Goal: Task Accomplishment & Management: Manage account settings

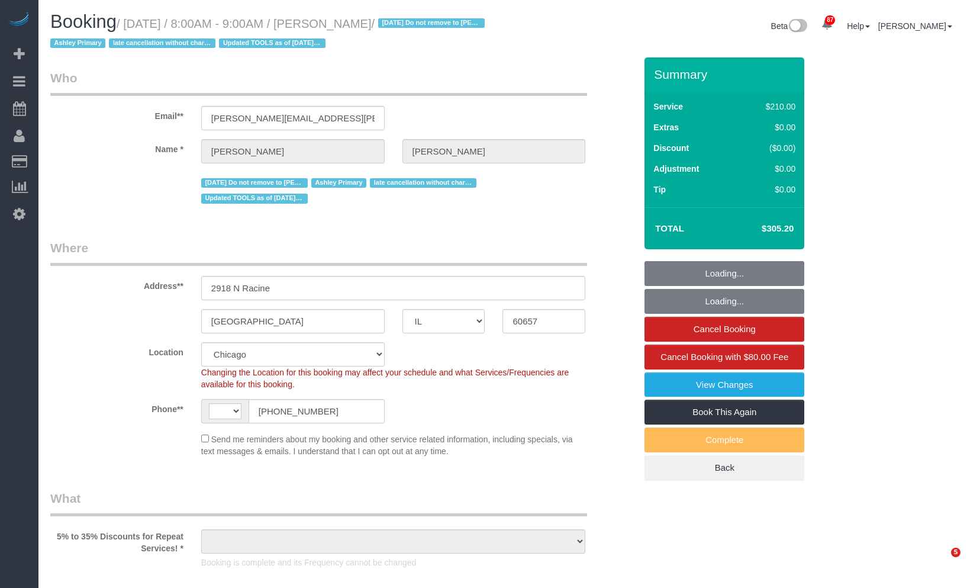
select select "IL"
select select "string:fspay-1455eeb4-d992-4c7c-a082-5b71c23a100a"
select select "string:US"
select select "object:1058"
select select "number:1"
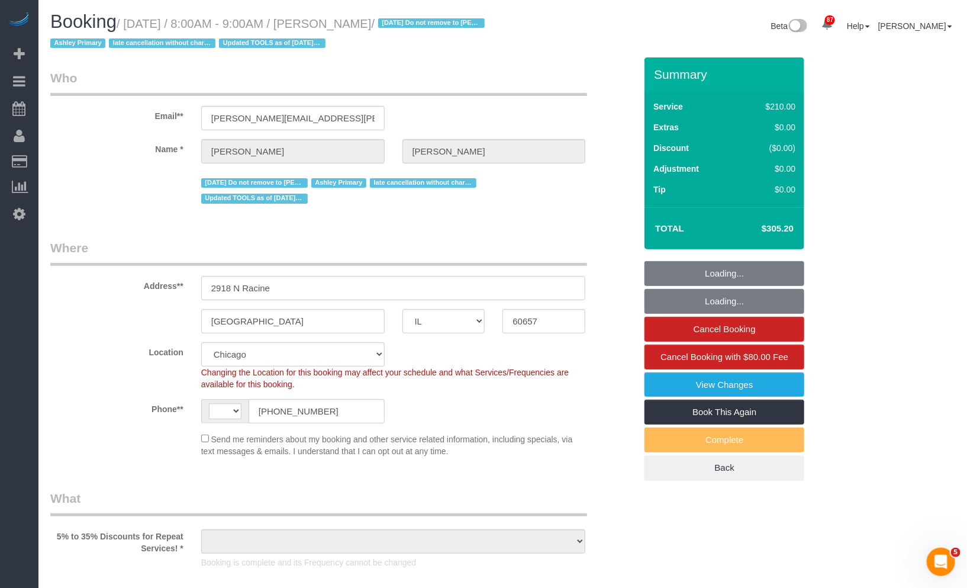
select select "number:66"
select select "number:139"
select select "number:106"
select select "object:1070"
select select "spot1"
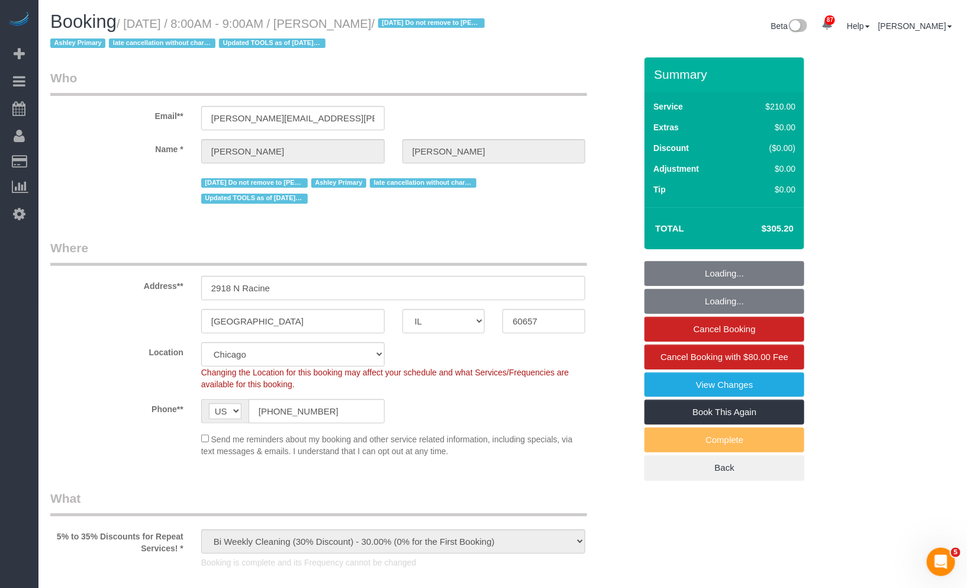
select select "512"
select select "4"
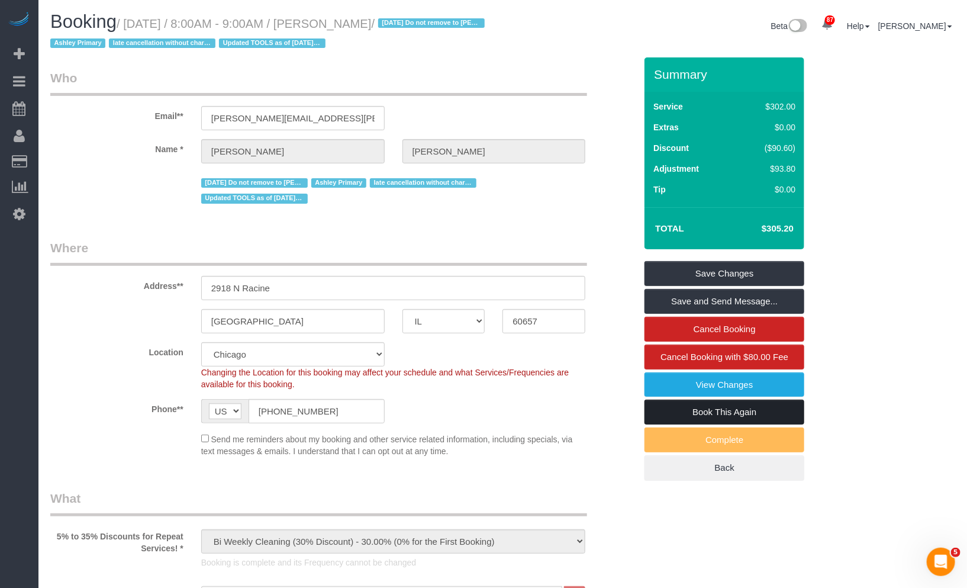
click at [752, 417] on link "Book This Again" at bounding box center [725, 412] width 160 height 25
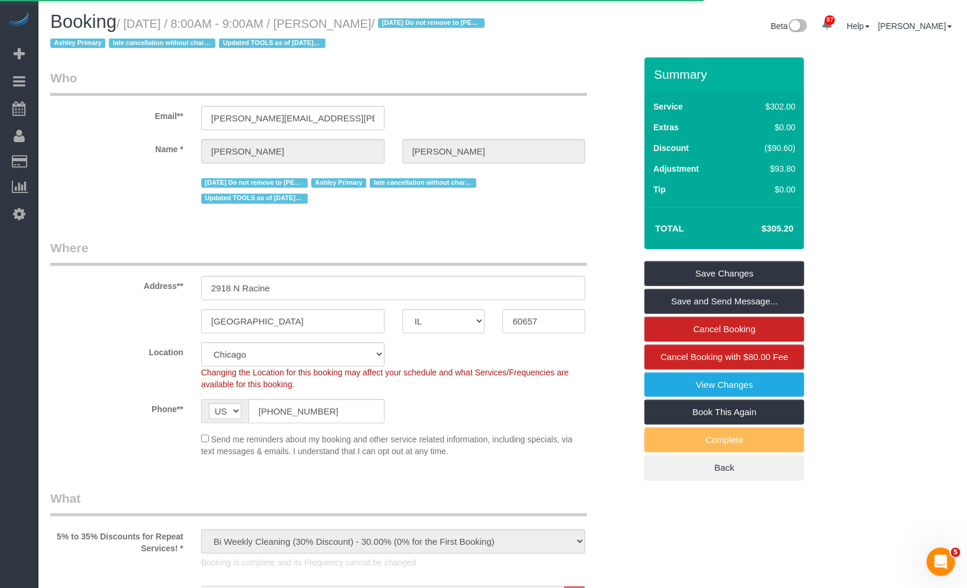
select select "IL"
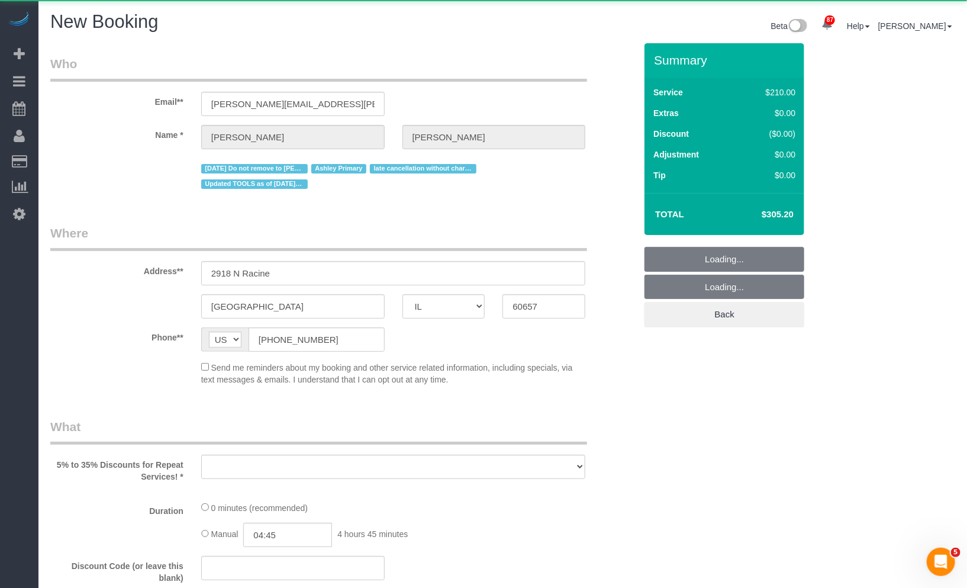
select select "string:fspay-1455eeb4-d992-4c7c-a082-5b71c23a100a"
select select "number:1"
select select "number:66"
select select "number:139"
select select "number:106"
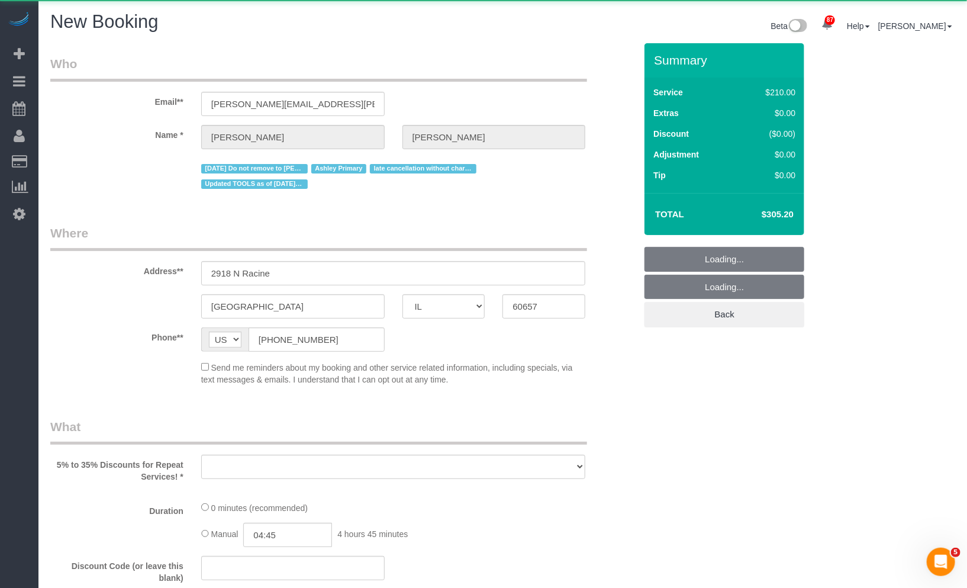
scroll to position [197, 0]
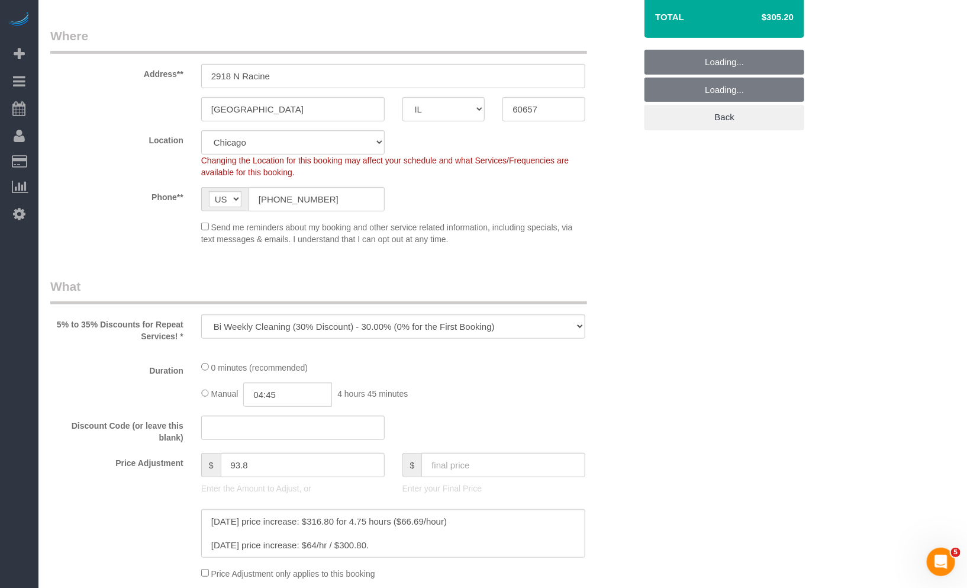
select select "object:2182"
select select "512"
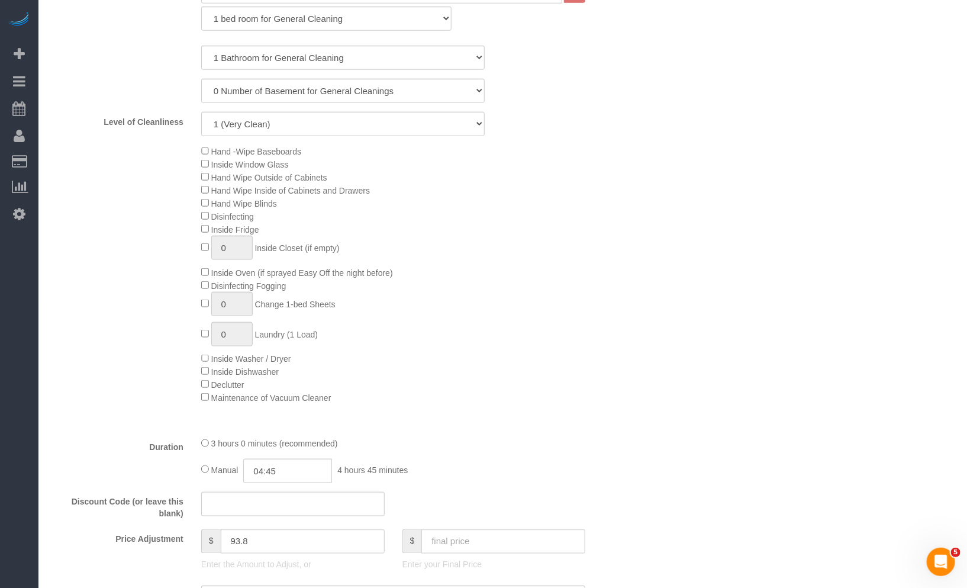
scroll to position [394, 0]
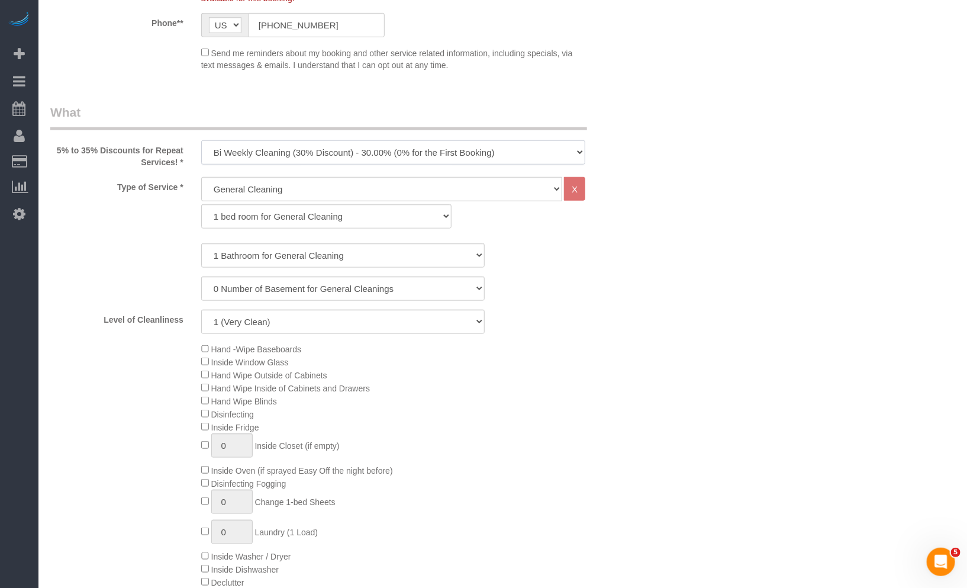
click at [340, 150] on select "One Time Cleaning Weekly Cleaning (35% Discount) - 35.00% (0% for the First Boo…" at bounding box center [393, 152] width 385 height 24
select select "object:2264"
click at [201, 140] on select "One Time Cleaning Weekly Cleaning (35% Discount) - 35.00% (0% for the First Boo…" at bounding box center [393, 152] width 385 height 24
click at [334, 190] on select "General Cleaning Deep Cleaning Move-in / Move-out Cleaning COUNTS Cleaning" at bounding box center [382, 189] width 362 height 24
select select "513"
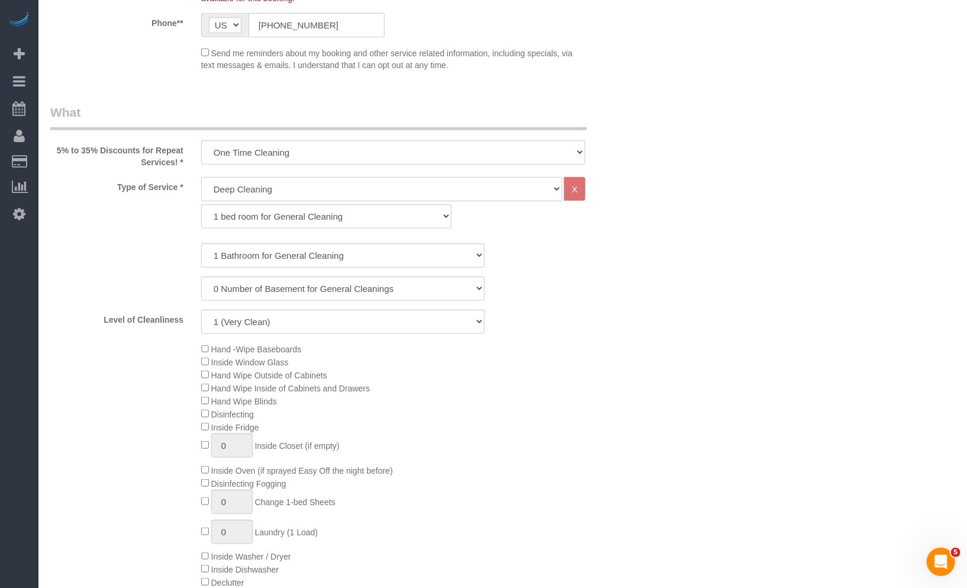
click at [201, 177] on select "General Cleaning Deep Cleaning Move-in / Move-out Cleaning COUNTS Cleaning" at bounding box center [382, 189] width 362 height 24
click at [322, 220] on select "1 bed room for Deep Cleaning 2 bed room for Deep Cleaning 3 bed room for Deep C…" at bounding box center [326, 216] width 250 height 24
select select "293"
click at [201, 204] on select "1 bed room for Deep Cleaning 2 bed room for Deep Cleaning 3 bed room for Deep C…" at bounding box center [326, 216] width 250 height 24
click at [316, 270] on div "1 Bathroom for Deep Cleaning 2 Bathroom for Deep Cleanings 3 Bathroom for Deep …" at bounding box center [342, 288] width 585 height 91
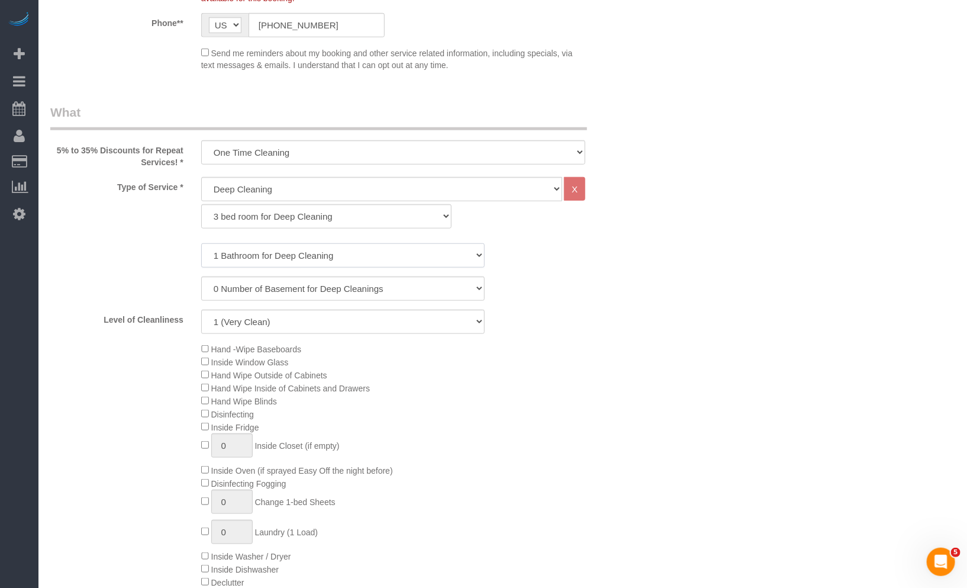
click at [314, 260] on select "1 Bathroom for Deep Cleaning 2 Bathroom for Deep Cleanings 3 Bathroom for Deep …" at bounding box center [343, 255] width 284 height 24
select select "4"
click at [201, 243] on select "1 Bathroom for Deep Cleaning 2 Bathroom for Deep Cleanings 3 Bathroom for Deep …" at bounding box center [343, 255] width 284 height 24
click at [321, 323] on select "1 (Very Clean) 2 3 4 5 (Average Condition) 6 7 8 9 10 (Extremely Dirty)" at bounding box center [343, 322] width 284 height 24
select select "5"
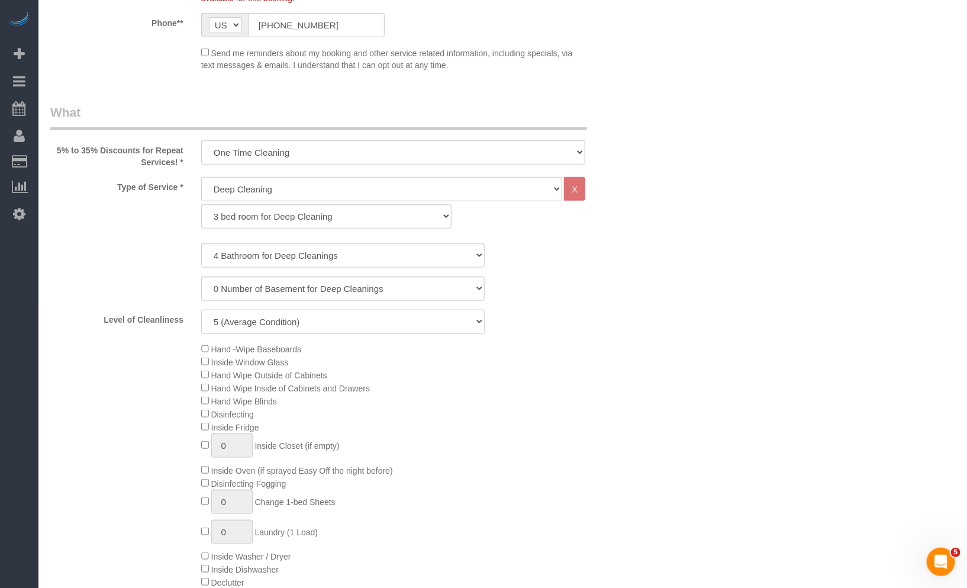
click at [201, 310] on select "1 (Very Clean) 2 3 4 5 (Average Condition) 6 7 8 9 10 (Extremely Dirty)" at bounding box center [343, 322] width 284 height 24
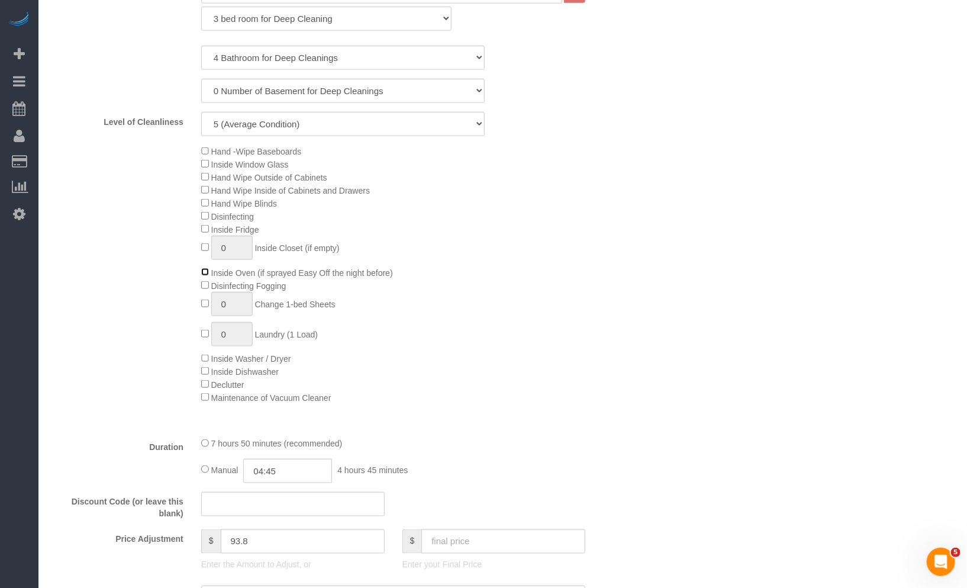
scroll to position [723, 0]
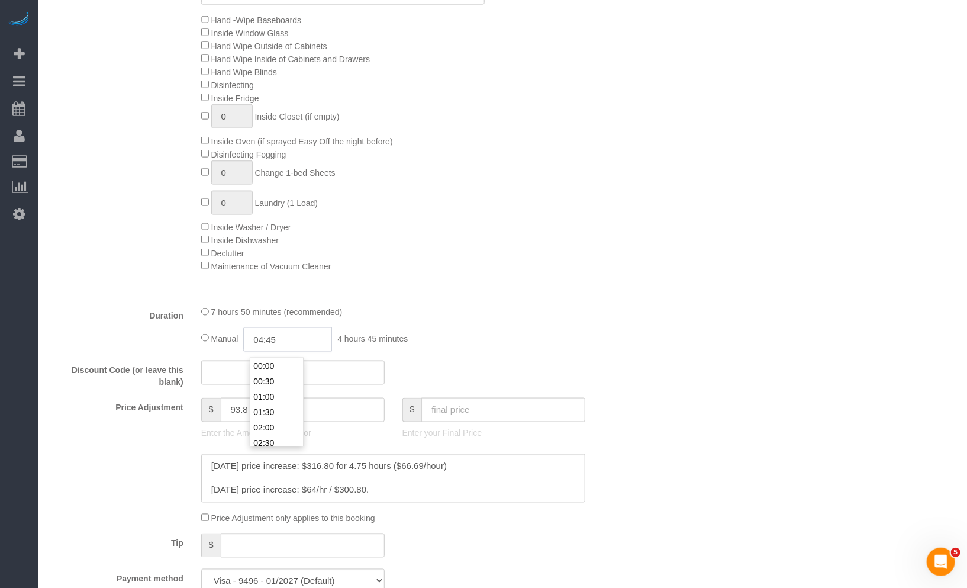
drag, startPoint x: 297, startPoint y: 343, endPoint x: 170, endPoint y: 333, distance: 127.7
click at [168, 333] on div "Duration 7 hours 50 minutes (recommended) Manual 04:45 4 hours 45 minutes" at bounding box center [342, 328] width 603 height 46
click at [830, 285] on div "Who Email** audrey.fogarty@gmail.com Name * Audrey Griffin 1/06/2025 Do not rem…" at bounding box center [502, 542] width 905 height 2444
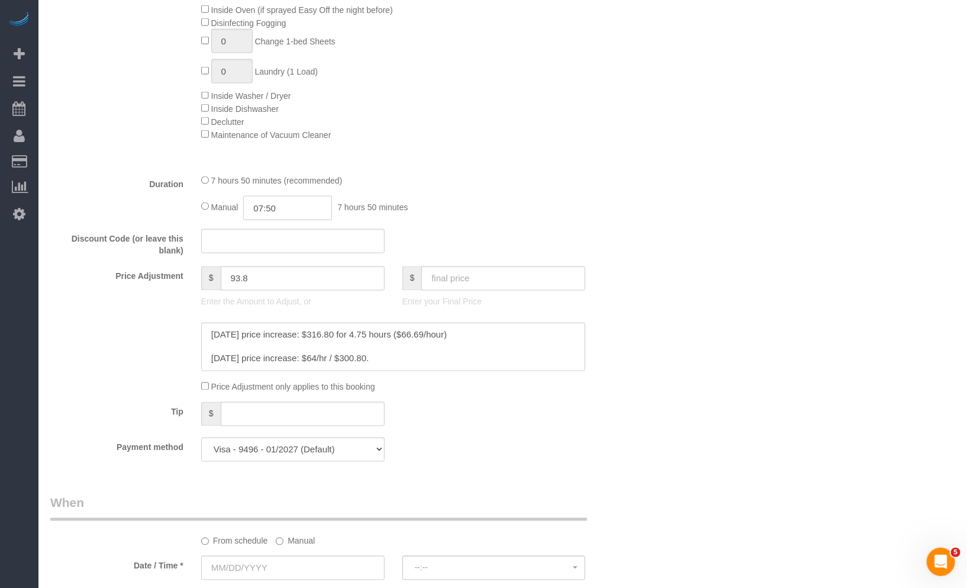
scroll to position [0, 0]
drag, startPoint x: 310, startPoint y: 214, endPoint x: 176, endPoint y: 212, distance: 133.8
click at [178, 212] on div "Duration 7 hours 50 minutes (recommended) Manual 07:50 7 hours 50 minutes" at bounding box center [342, 197] width 603 height 46
type input "04:00"
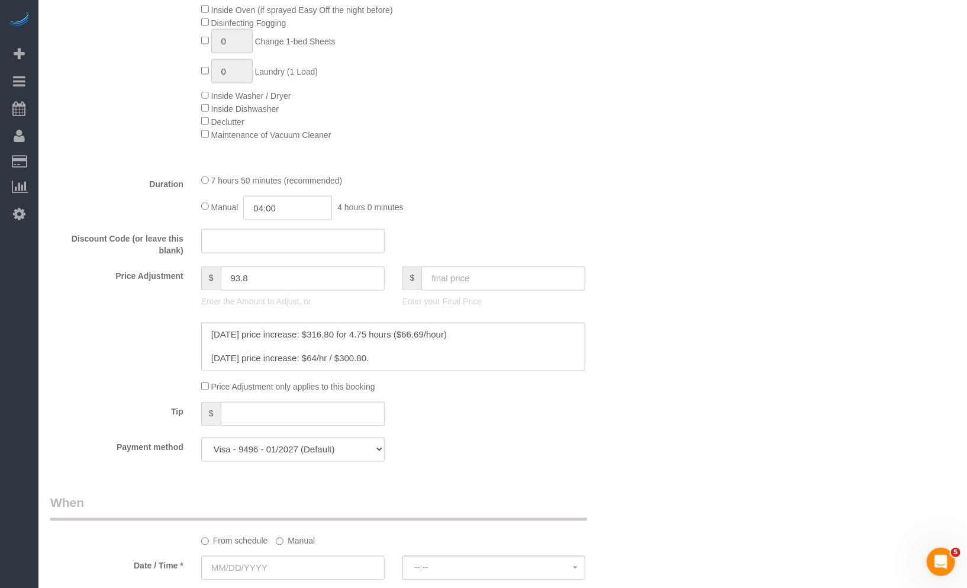
click at [569, 198] on div "7 hours 50 minutes (recommended) Manual 04:00 4 hours 0 minutes" at bounding box center [393, 197] width 403 height 46
click at [477, 291] on input "text" at bounding box center [503, 278] width 164 height 24
paste input "533.52"
type input "533.52"
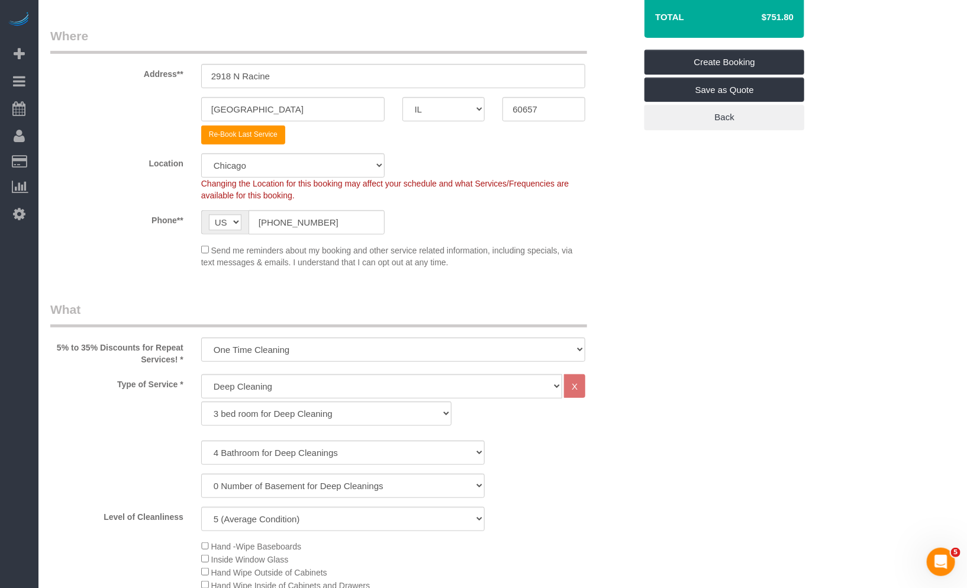
scroll to position [0, 0]
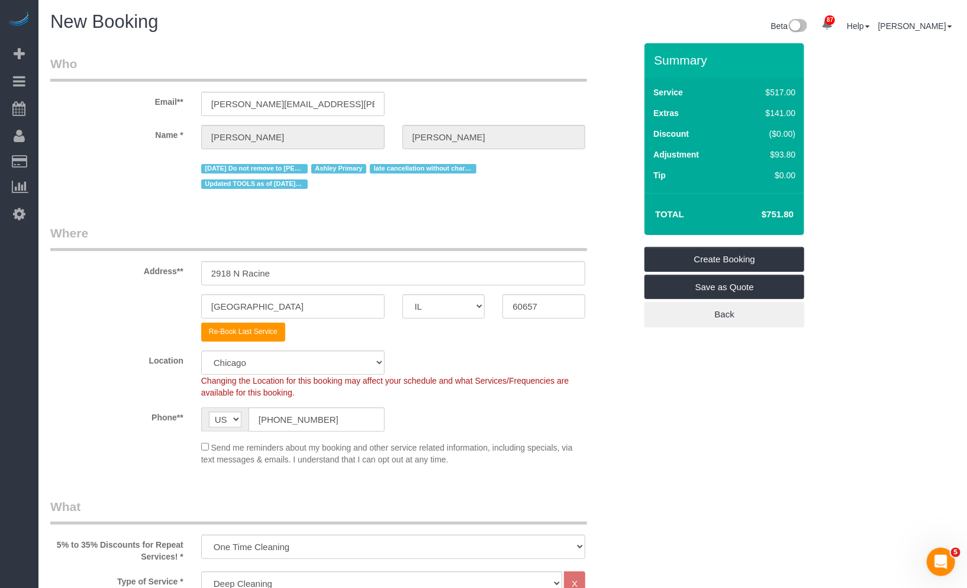
type input "-124.48"
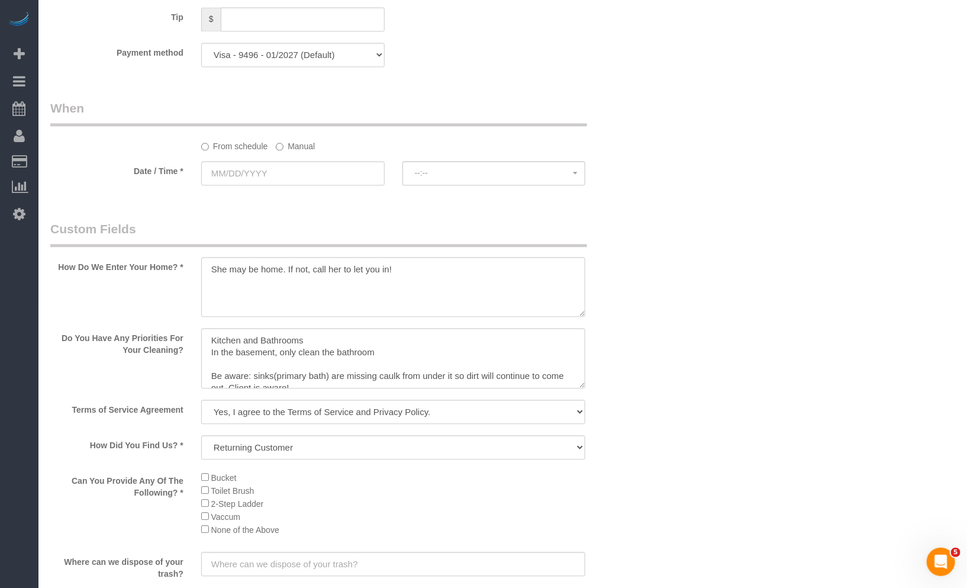
scroll to position [1315, 0]
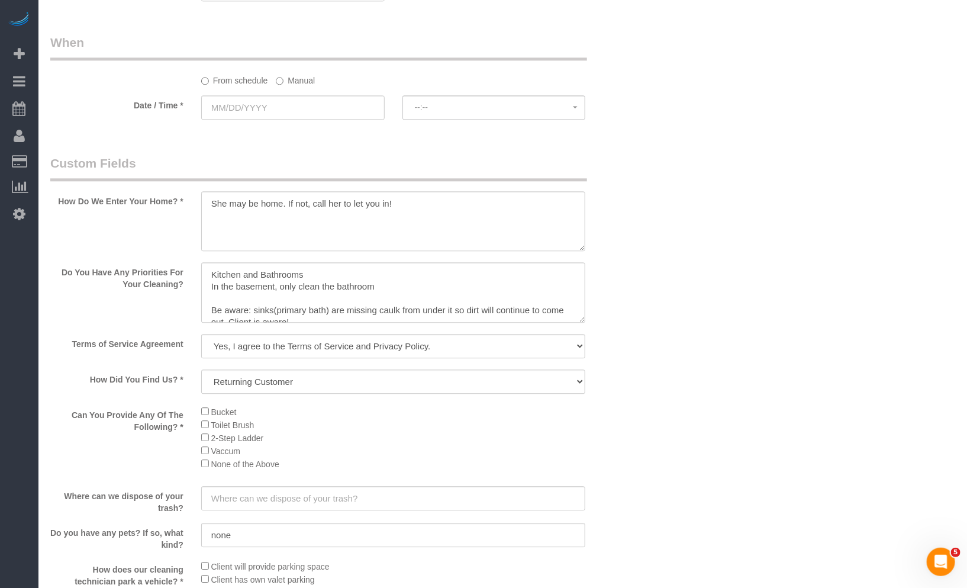
click at [311, 82] on label "Manual" at bounding box center [295, 78] width 39 height 16
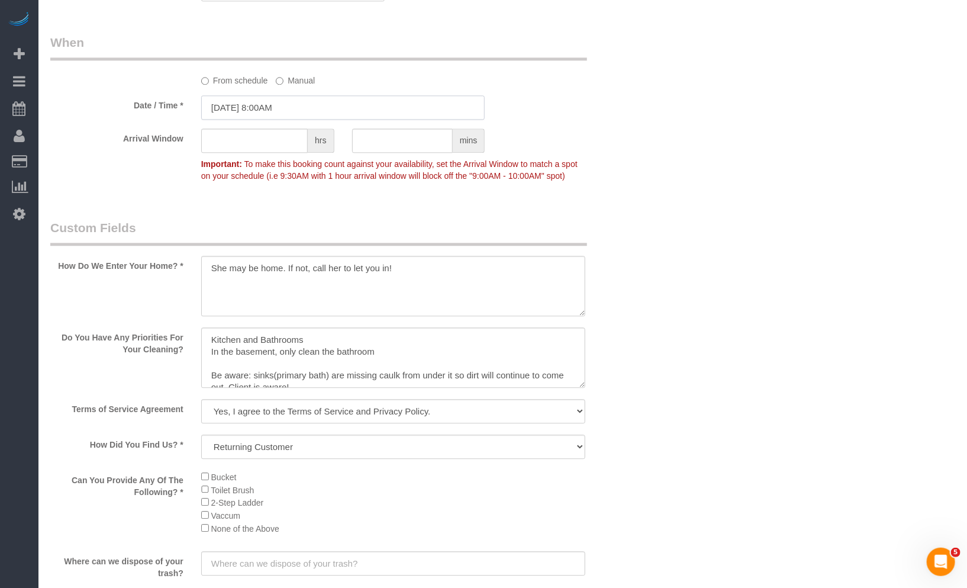
click at [291, 110] on input "10/08/2025 8:00AM" at bounding box center [343, 107] width 284 height 24
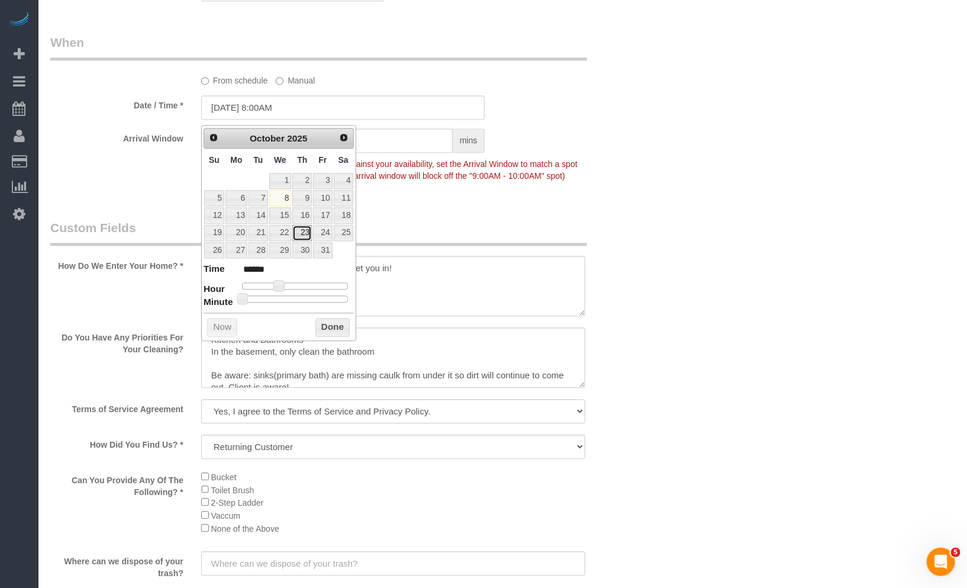
click at [303, 230] on link "23" at bounding box center [302, 233] width 20 height 16
type input "10/23/2025 8:00AM"
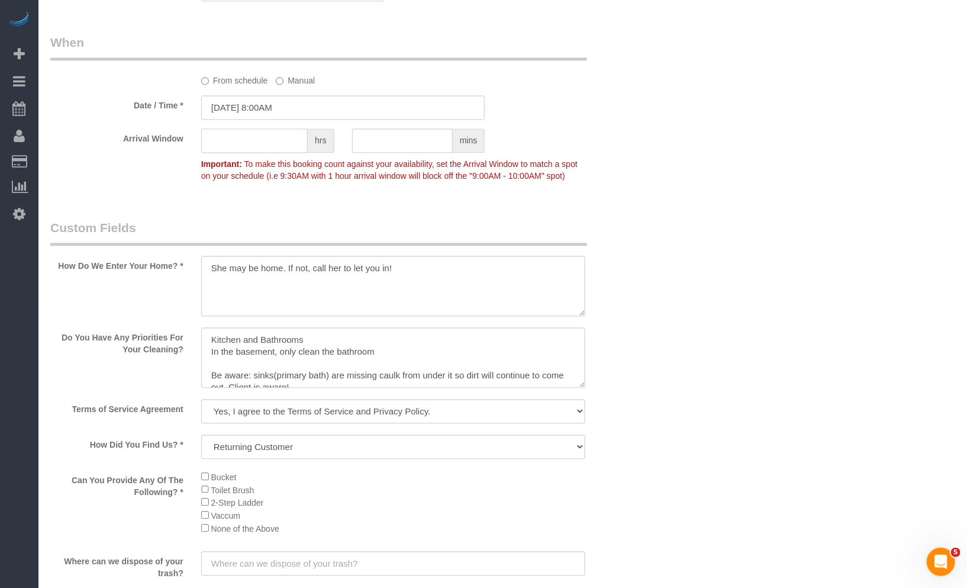
click at [281, 137] on input "text" at bounding box center [254, 140] width 107 height 24
type input "1"
drag, startPoint x: 662, startPoint y: 251, endPoint x: 669, endPoint y: 257, distance: 10.1
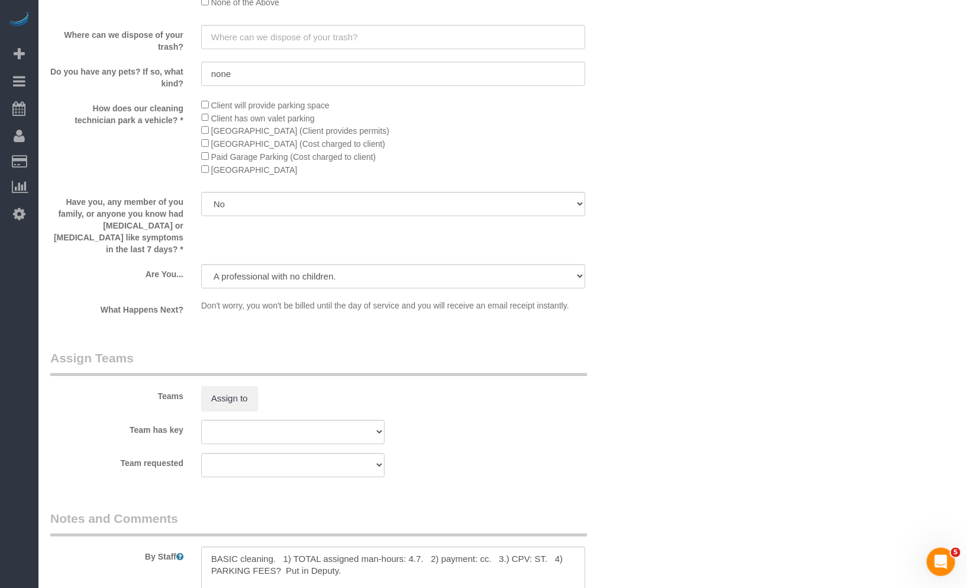
scroll to position [2014, 0]
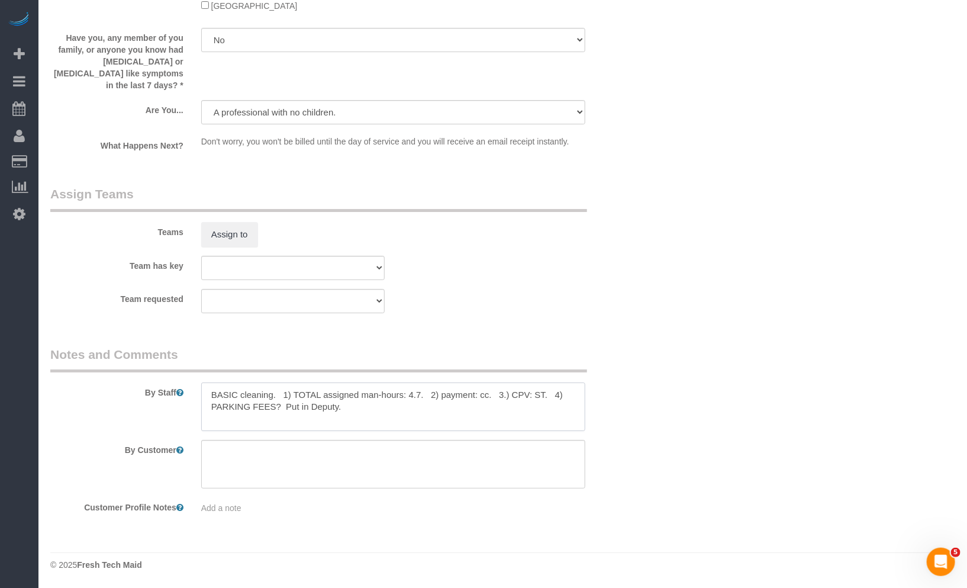
drag, startPoint x: 231, startPoint y: 391, endPoint x: 167, endPoint y: 392, distance: 64.0
click at [169, 391] on div "By Staff" at bounding box center [342, 388] width 603 height 85
click at [406, 408] on textarea at bounding box center [393, 406] width 385 height 49
drag, startPoint x: 439, startPoint y: 390, endPoint x: 425, endPoint y: 390, distance: 13.6
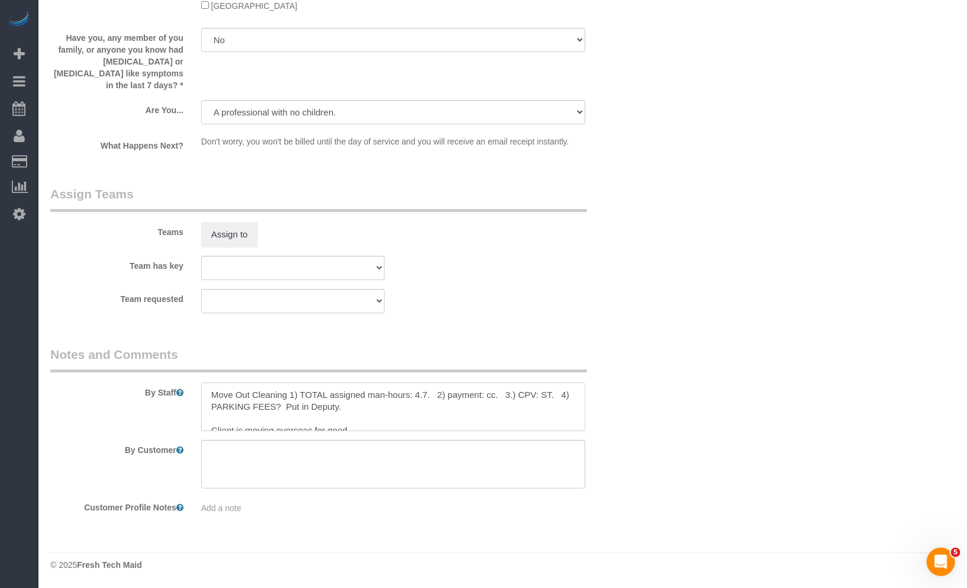
click at [425, 390] on textarea at bounding box center [393, 406] width 385 height 49
drag, startPoint x: 511, startPoint y: 404, endPoint x: 188, endPoint y: 388, distance: 324.2
click at [188, 388] on div "By Staff" at bounding box center [342, 388] width 603 height 85
click at [456, 408] on textarea at bounding box center [393, 406] width 385 height 49
drag, startPoint x: 429, startPoint y: 393, endPoint x: 239, endPoint y: 404, distance: 190.9
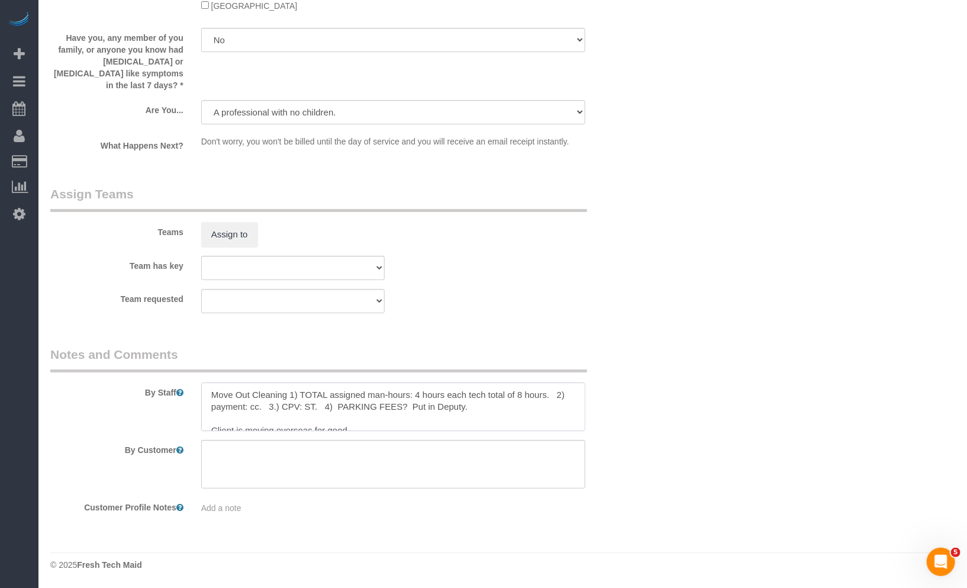
click at [239, 404] on textarea at bounding box center [393, 406] width 385 height 49
click at [390, 424] on textarea at bounding box center [393, 406] width 385 height 49
paste textarea "hours each tech total of 8 hours."
click at [381, 422] on textarea at bounding box center [393, 406] width 385 height 49
click at [368, 424] on textarea at bounding box center [393, 406] width 385 height 49
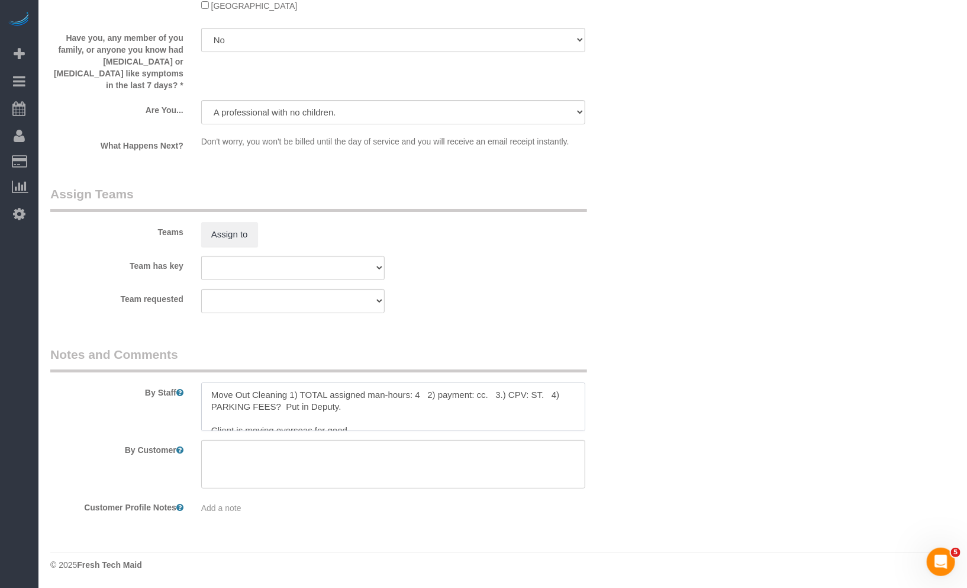
paste textarea "hours each tech total of 8 hours."
drag, startPoint x: 320, startPoint y: 400, endPoint x: 166, endPoint y: 389, distance: 153.7
click at [167, 389] on div "By Staff" at bounding box center [342, 388] width 603 height 85
paste textarea "hours each tech total of 8 hours."
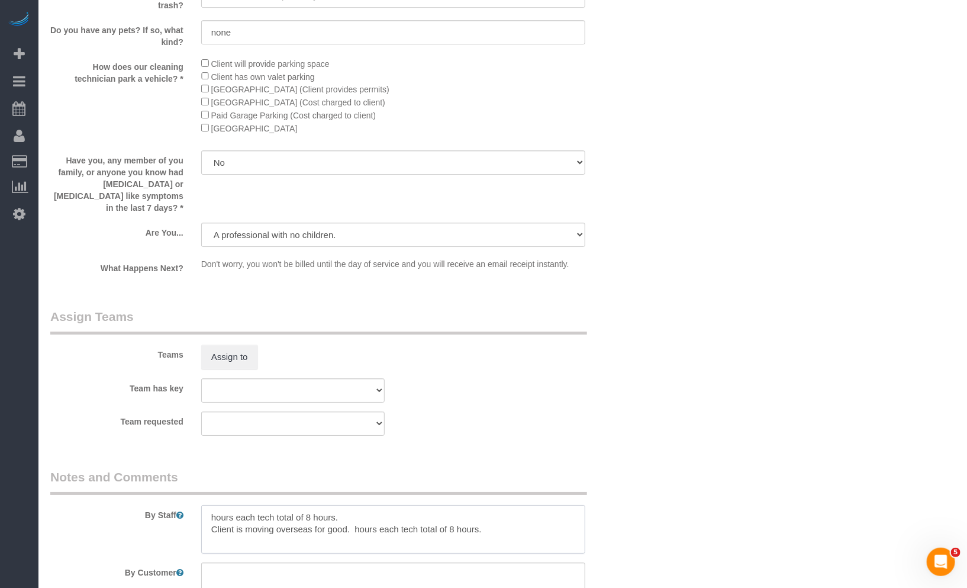
scroll to position [2014, 0]
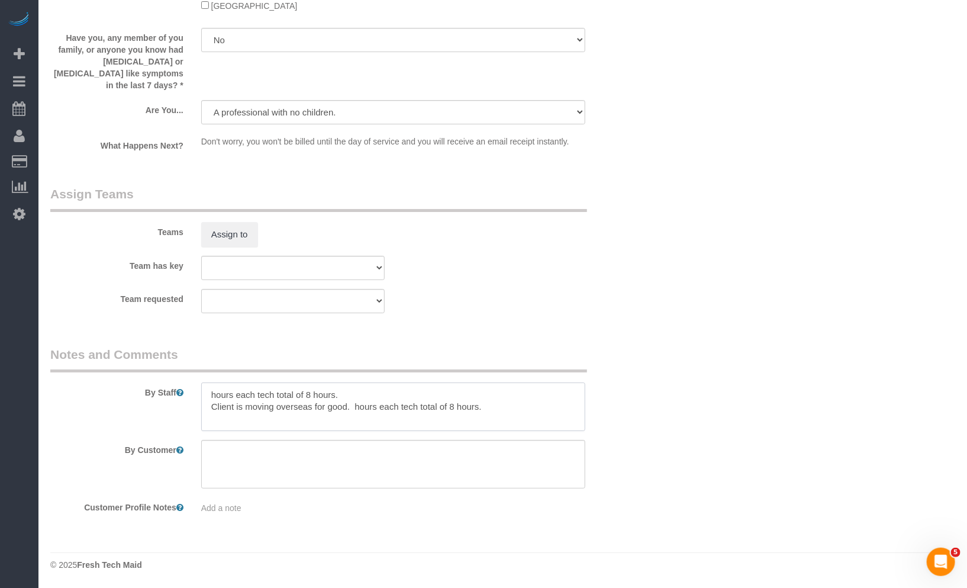
drag, startPoint x: 518, startPoint y: 407, endPoint x: 188, endPoint y: 379, distance: 330.9
click at [188, 379] on div "By Staff" at bounding box center [342, 388] width 603 height 85
paste textarea "Initial Cleaning for a weekly cleaning. Partial Cleaning. 1). General Cleaning.…"
drag, startPoint x: 405, startPoint y: 416, endPoint x: 421, endPoint y: 412, distance: 15.8
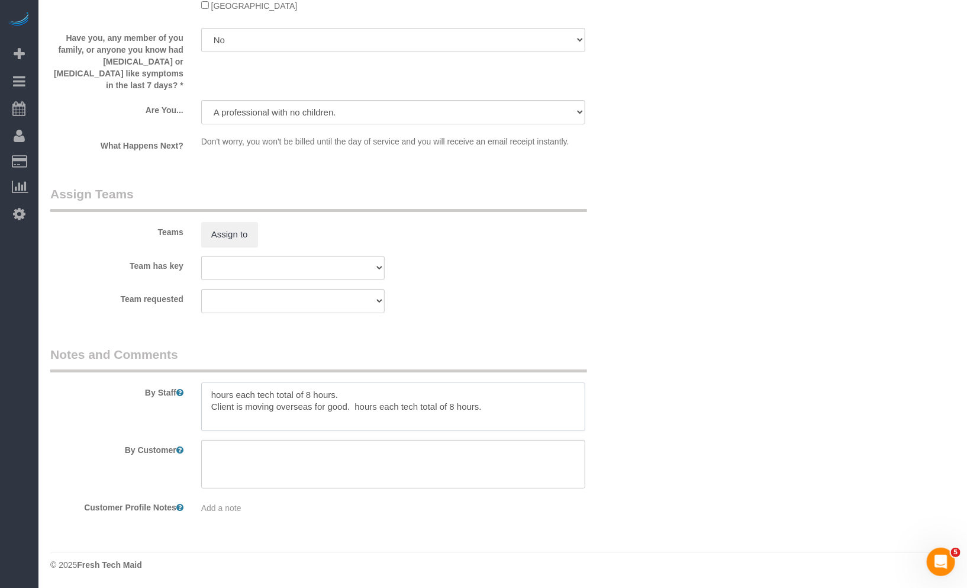
click at [405, 415] on textarea at bounding box center [393, 406] width 385 height 49
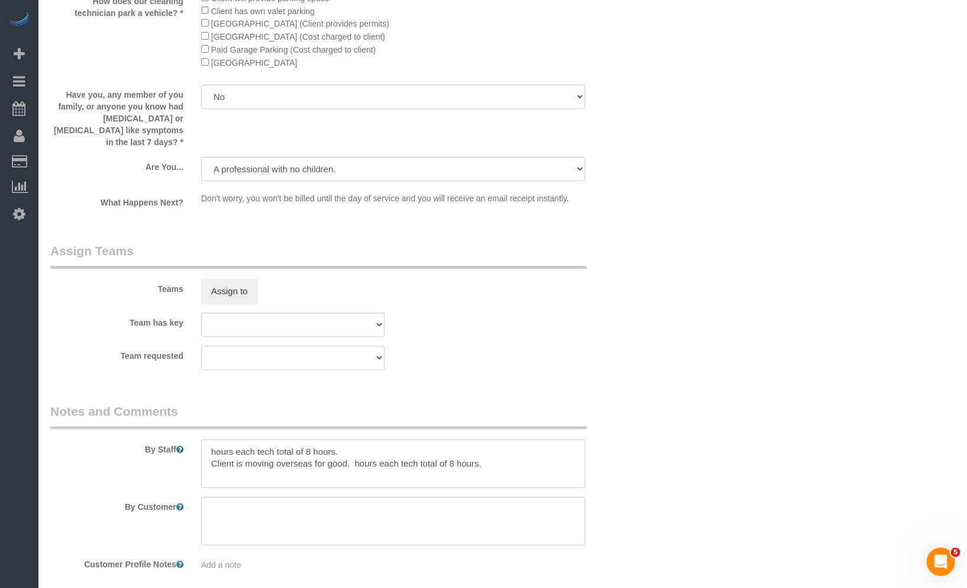
scroll to position [2014, 0]
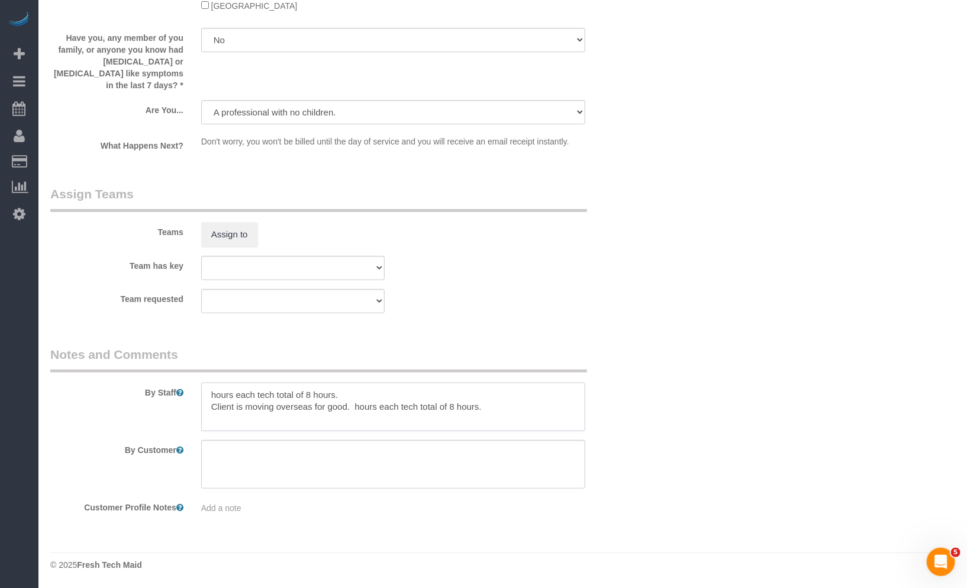
click at [427, 387] on textarea at bounding box center [393, 406] width 385 height 49
click at [212, 393] on textarea at bounding box center [393, 406] width 385 height 49
paste textarea "Initial Cleaning for a weekly cleaning. Partial Cleaning. 1). General Cleaning.…"
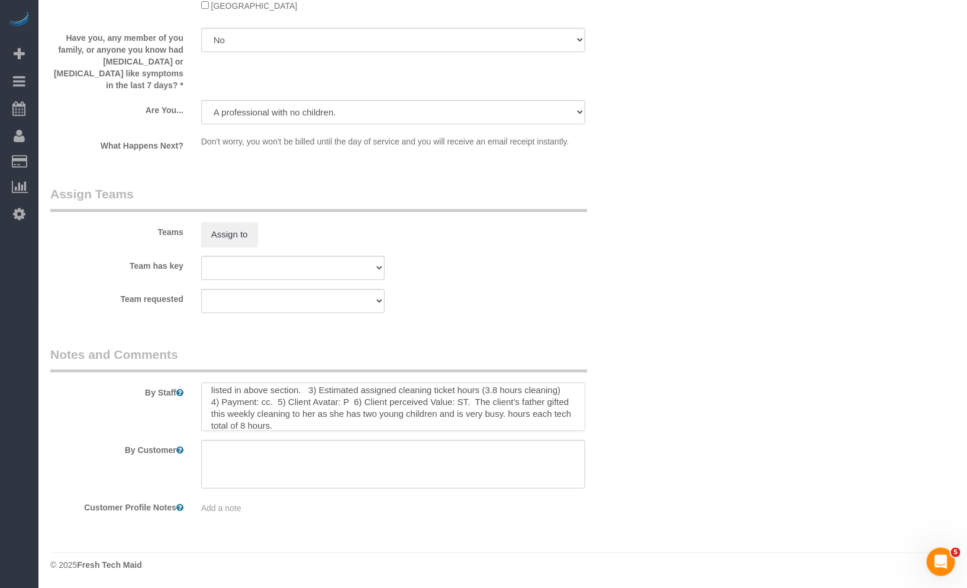
scroll to position [36, 0]
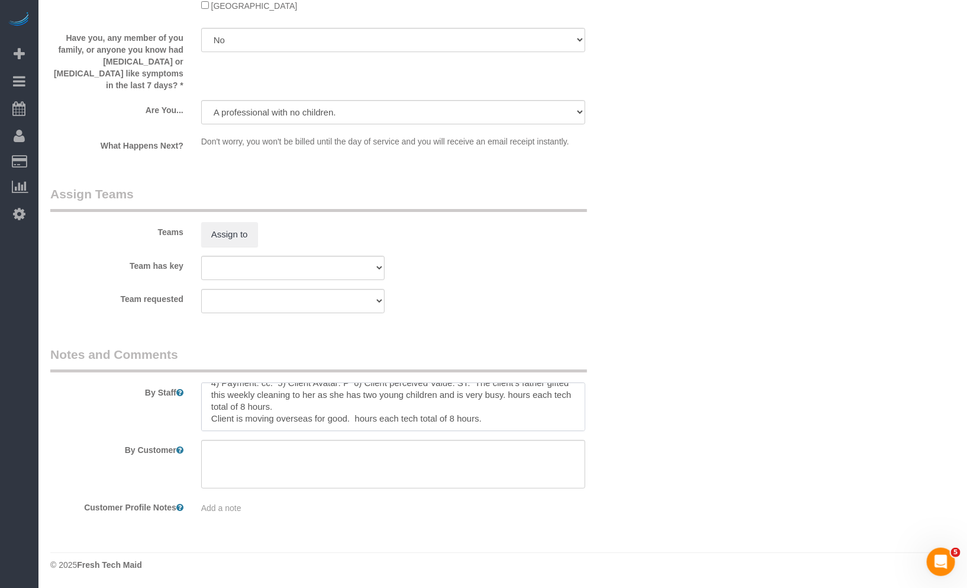
drag, startPoint x: 419, startPoint y: 407, endPoint x: 284, endPoint y: 409, distance: 134.4
click at [284, 409] on textarea at bounding box center [393, 406] width 385 height 49
drag, startPoint x: 294, startPoint y: 416, endPoint x: 198, endPoint y: 407, distance: 96.4
click at [198, 407] on div at bounding box center [393, 406] width 403 height 49
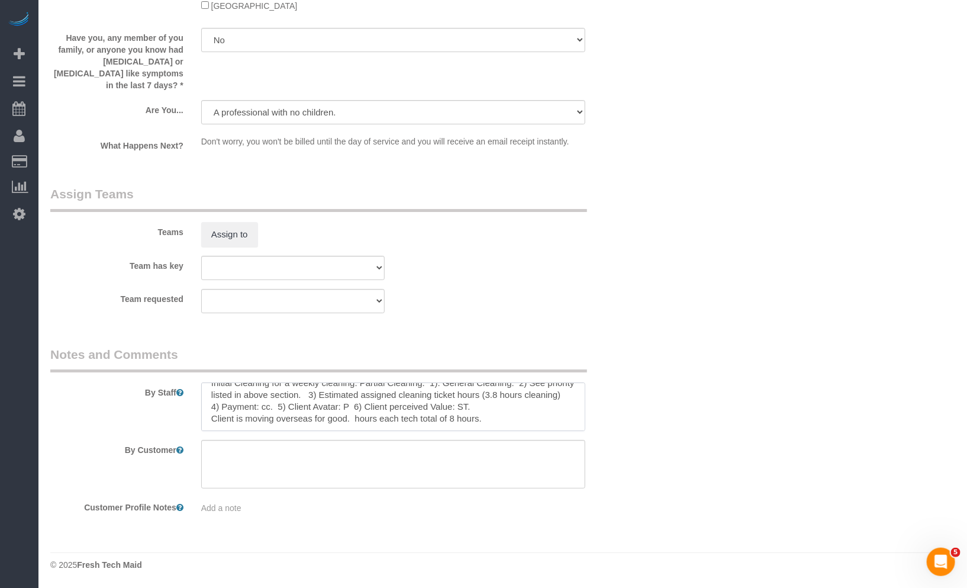
scroll to position [0, 0]
click at [482, 393] on textarea at bounding box center [393, 406] width 385 height 49
click at [481, 393] on textarea at bounding box center [393, 406] width 385 height 49
drag, startPoint x: 530, startPoint y: 406, endPoint x: 271, endPoint y: 408, distance: 259.3
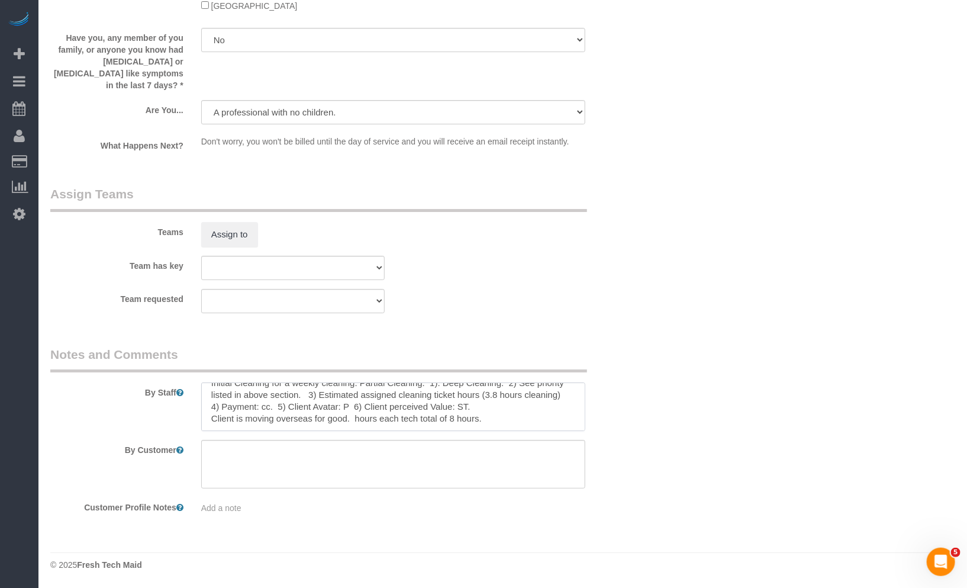
click at [271, 408] on textarea at bounding box center [393, 406] width 385 height 49
paste textarea "hours each tech total of 8 hours."
drag, startPoint x: 531, startPoint y: 397, endPoint x: 526, endPoint y: 415, distance: 19.1
click at [531, 397] on textarea at bounding box center [393, 406] width 385 height 49
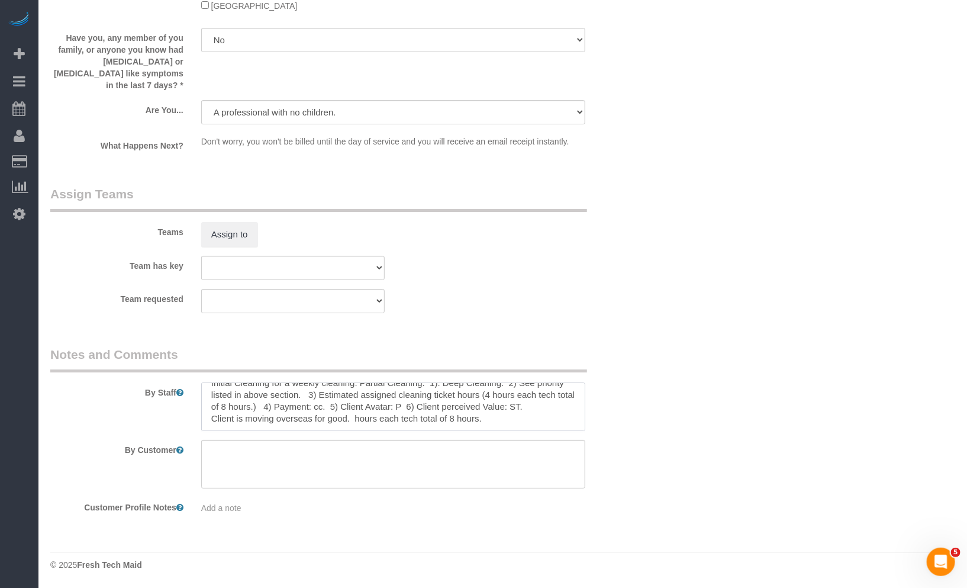
click at [213, 420] on textarea at bounding box center [393, 406] width 385 height 49
drag, startPoint x: 407, startPoint y: 419, endPoint x: 560, endPoint y: 419, distance: 152.7
click at [559, 419] on textarea at bounding box center [393, 406] width 385 height 49
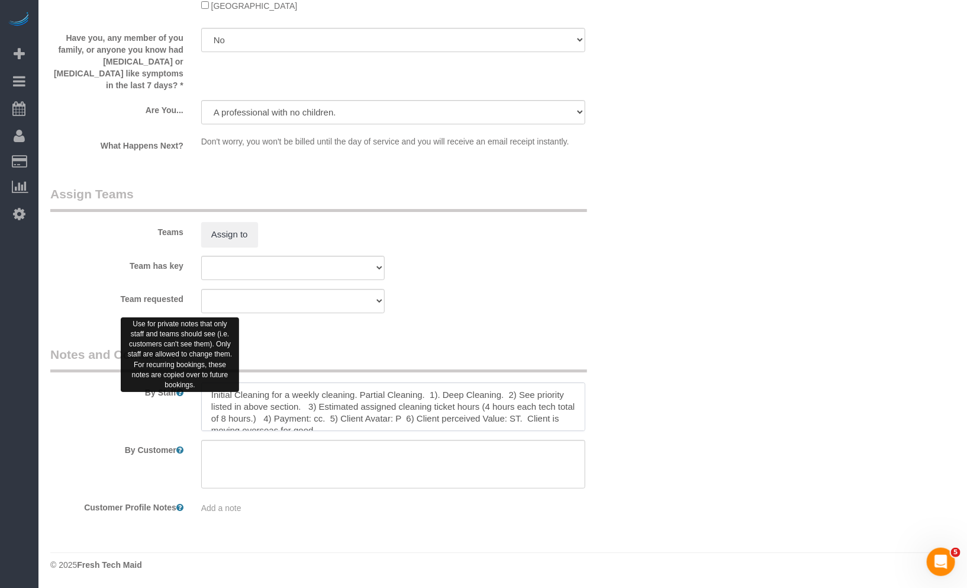
drag, startPoint x: 422, startPoint y: 392, endPoint x: 178, endPoint y: 388, distance: 244.5
click at [173, 389] on div "By Staff" at bounding box center [342, 388] width 603 height 85
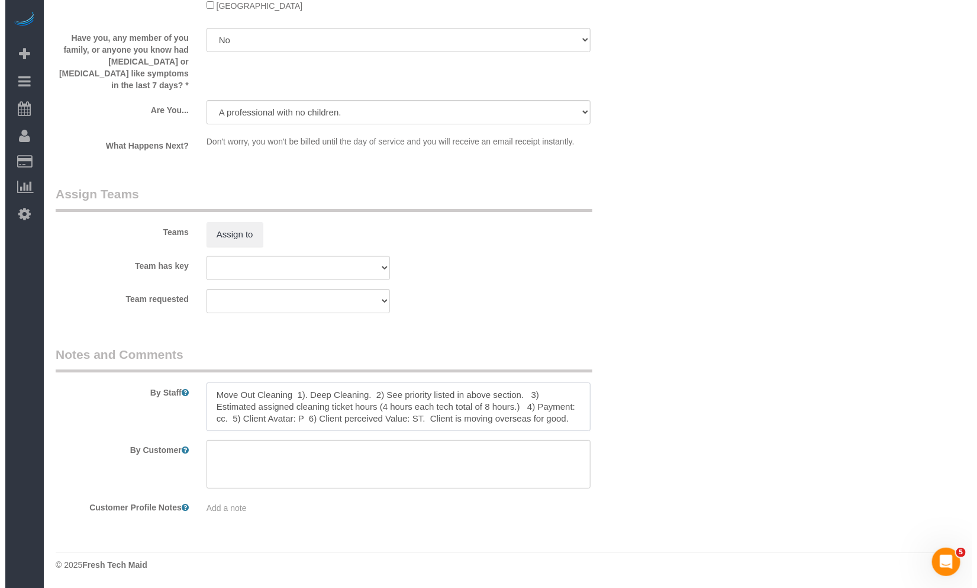
scroll to position [12, 0]
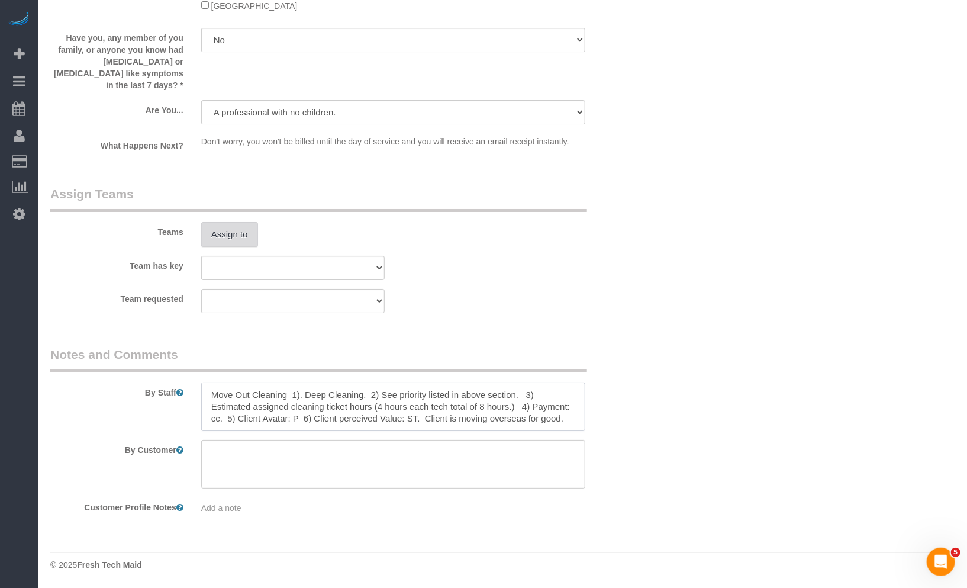
type textarea "Move Out Cleaning 1). Deep Cleaning. 2) See priority listed in above section. 3…"
click at [239, 231] on button "Assign to" at bounding box center [229, 234] width 57 height 25
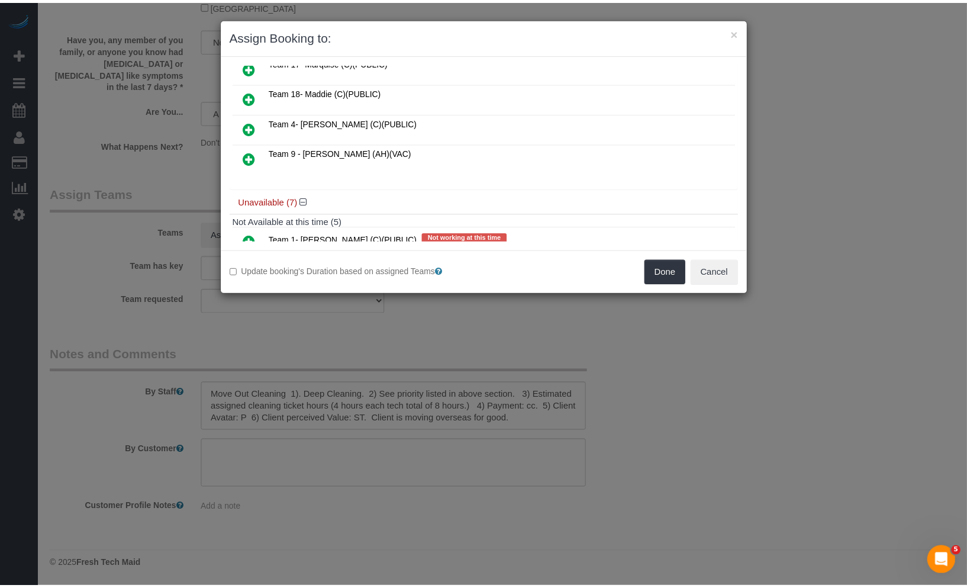
scroll to position [0, 0]
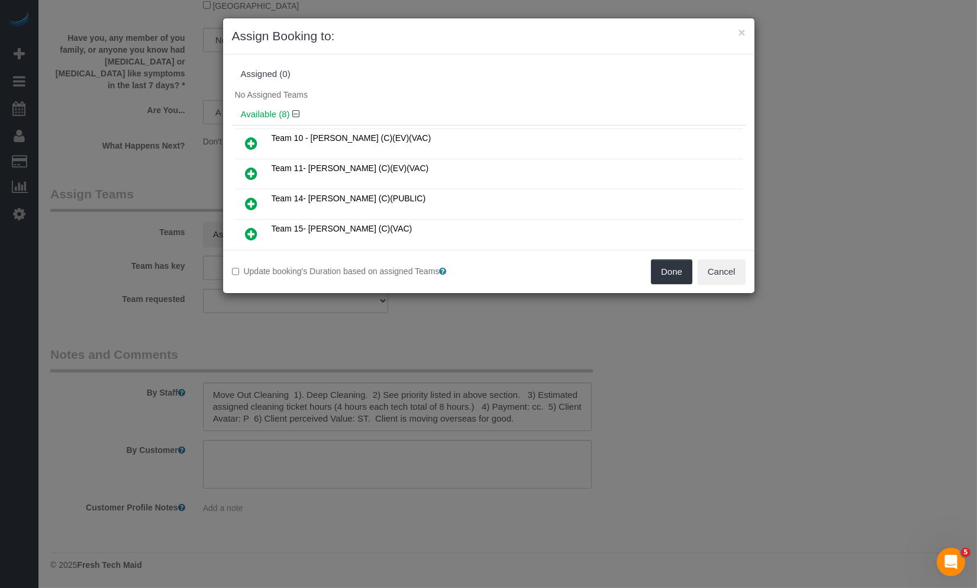
drag, startPoint x: 249, startPoint y: 169, endPoint x: 251, endPoint y: 160, distance: 9.2
click at [249, 169] on icon at bounding box center [252, 173] width 12 height 14
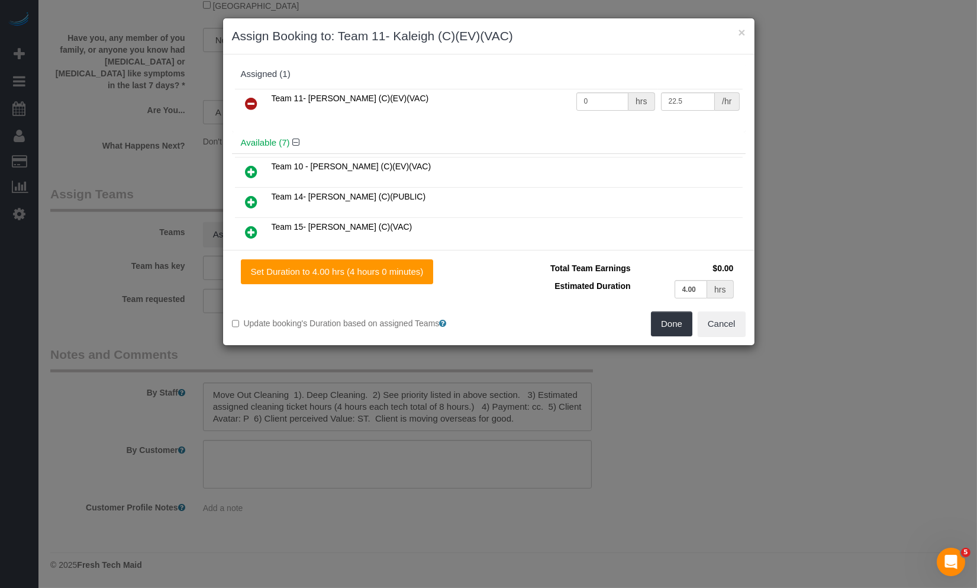
click at [253, 170] on icon at bounding box center [252, 172] width 12 height 14
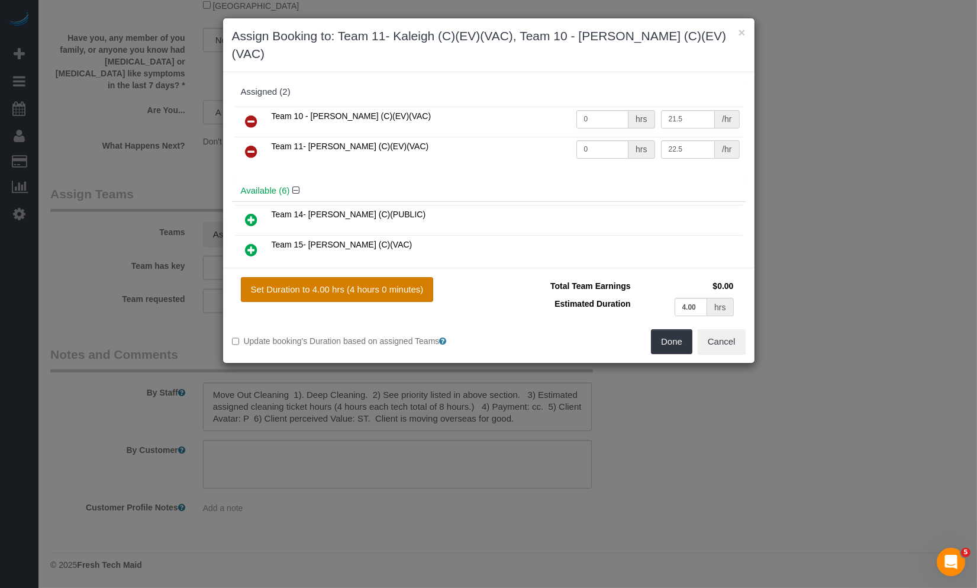
click at [387, 277] on button "Set Duration to 4.00 hrs (4 hours 0 minutes)" at bounding box center [337, 289] width 193 height 25
type input "4.00"
click at [671, 329] on button "Done" at bounding box center [671, 341] width 41 height 25
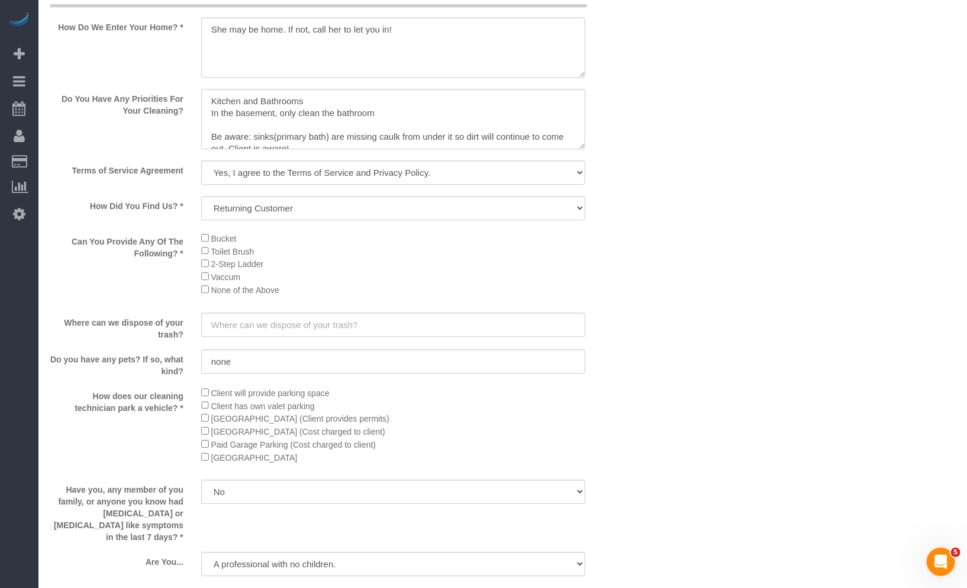
scroll to position [1422, 0]
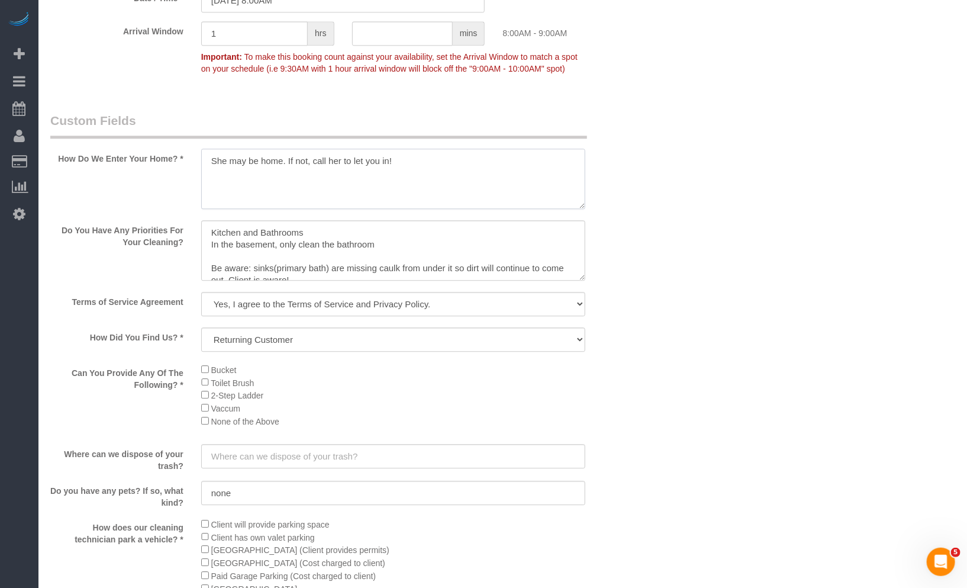
click at [311, 209] on textarea at bounding box center [393, 179] width 385 height 60
click at [468, 208] on textarea at bounding box center [393, 179] width 385 height 60
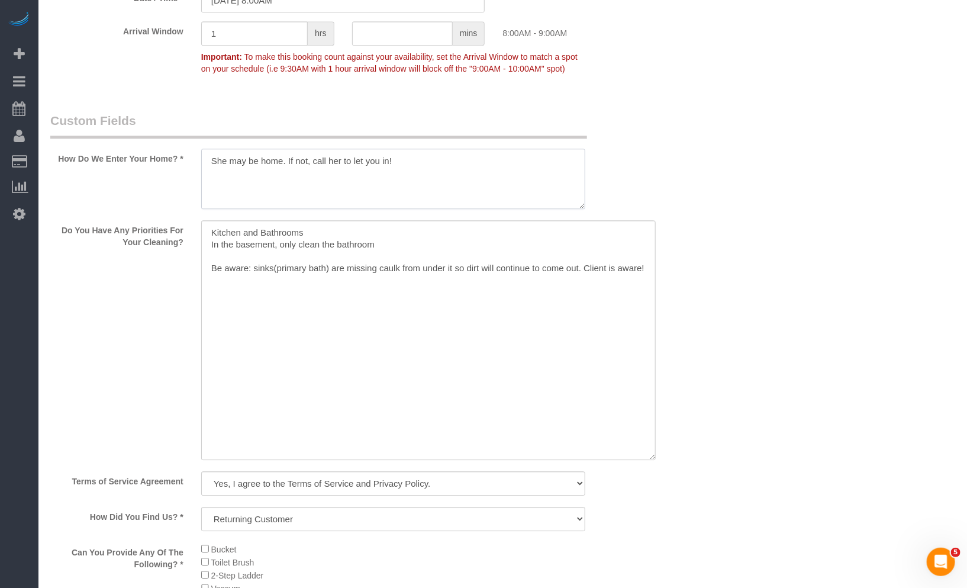
drag, startPoint x: 582, startPoint y: 291, endPoint x: 652, endPoint y: 468, distance: 189.9
click at [652, 460] on textarea at bounding box center [428, 340] width 455 height 240
click at [210, 246] on textarea at bounding box center [428, 339] width 455 height 239
click at [226, 263] on textarea at bounding box center [428, 339] width 455 height 239
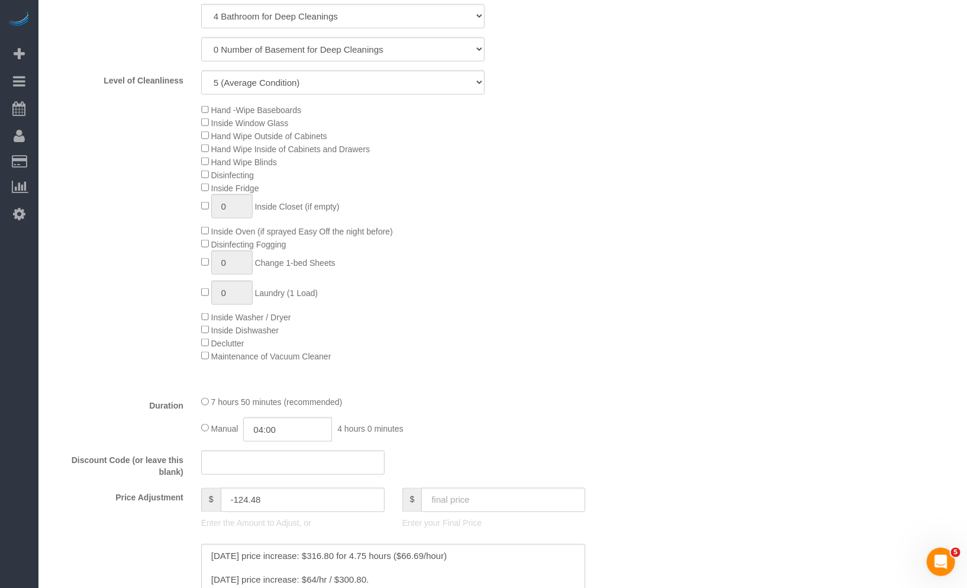
scroll to position [501, 0]
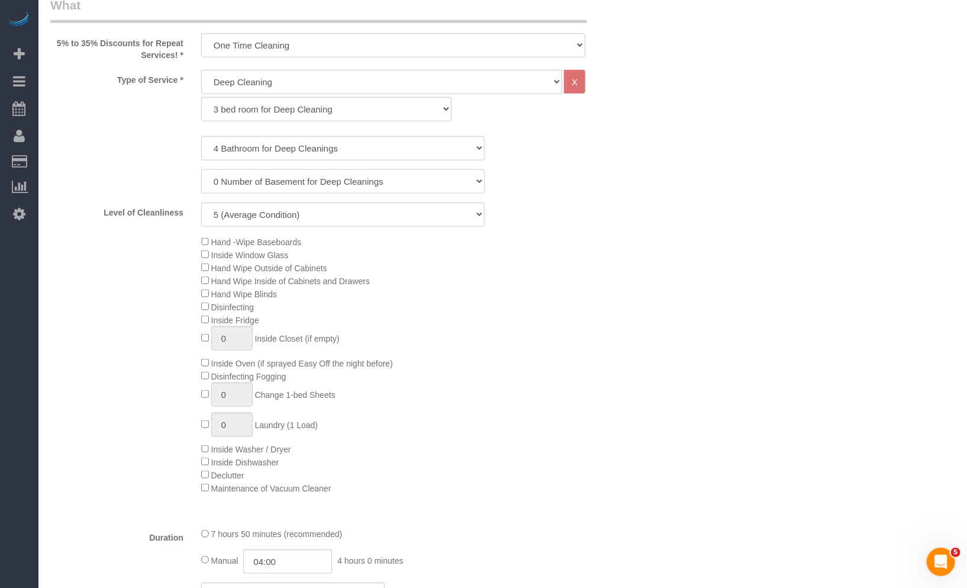
click at [299, 179] on select "0 Number of Basement for Deep Cleanings 1 Number of Basement for Deep Cleaning …" at bounding box center [343, 181] width 284 height 24
click at [598, 229] on div "Type of Service * General Cleaning Deep Cleaning Move-in / Move-out Cleaning CO…" at bounding box center [342, 294] width 585 height 449
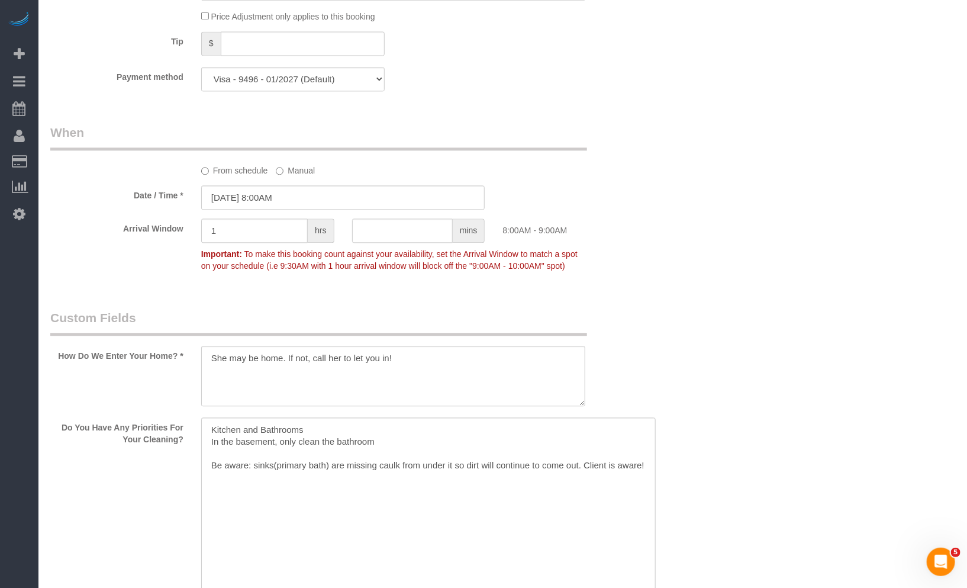
scroll to position [1422, 0]
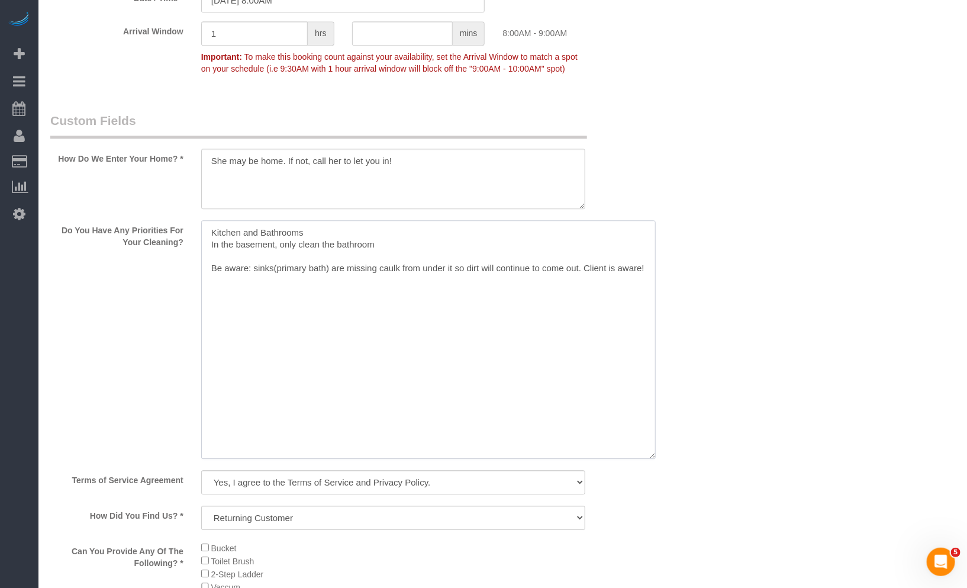
click at [208, 268] on textarea at bounding box center [428, 339] width 455 height 239
click at [217, 276] on textarea at bounding box center [428, 339] width 455 height 239
click at [216, 283] on textarea at bounding box center [428, 339] width 455 height 239
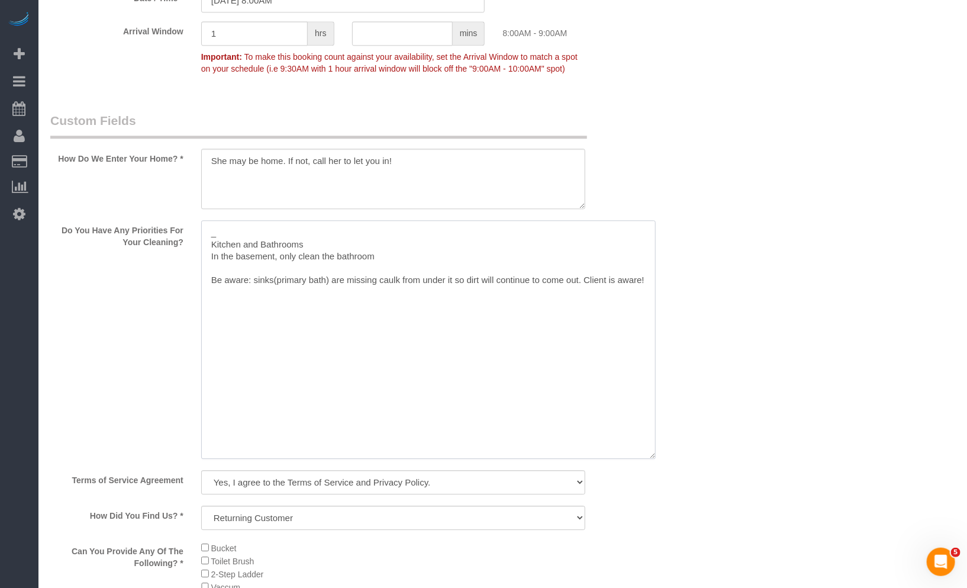
click at [220, 249] on textarea at bounding box center [428, 339] width 455 height 239
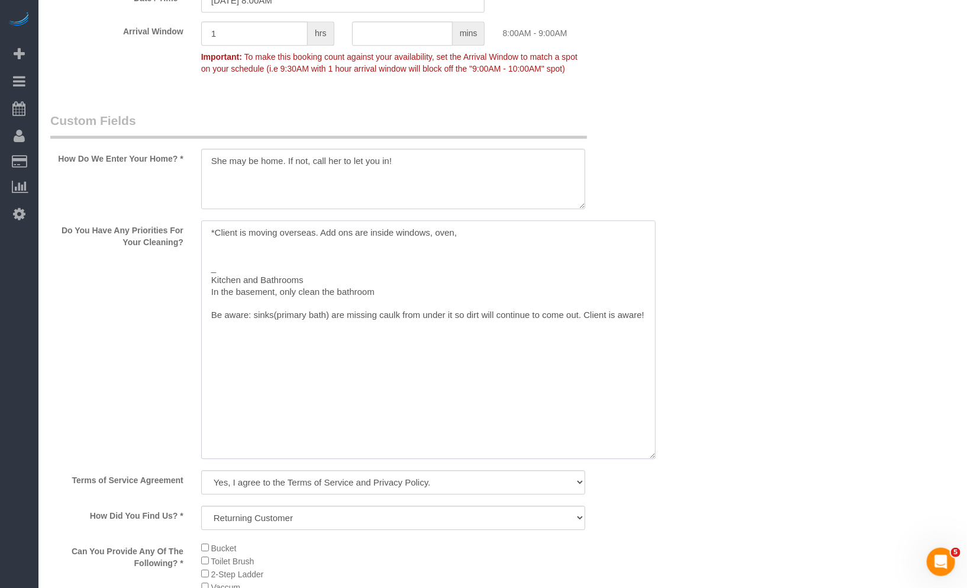
drag, startPoint x: 359, startPoint y: 251, endPoint x: 326, endPoint y: 246, distance: 32.9
click at [326, 246] on textarea at bounding box center [428, 339] width 455 height 239
click at [528, 250] on textarea at bounding box center [428, 339] width 455 height 239
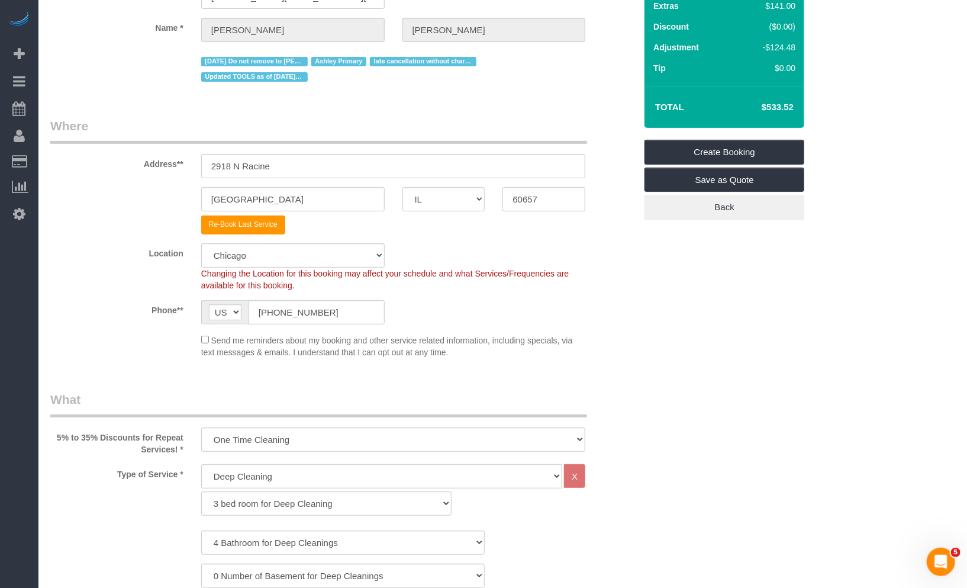
scroll to position [0, 0]
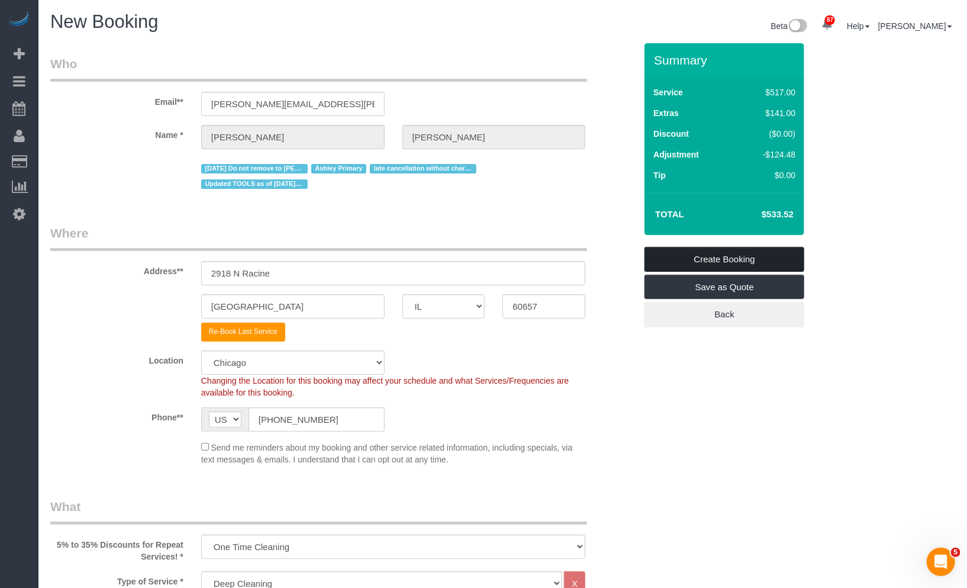
type textarea "*Client is moving overseas. Specific priorities are inside windows, oven, insid…"
click at [713, 256] on link "Create Booking" at bounding box center [725, 259] width 160 height 25
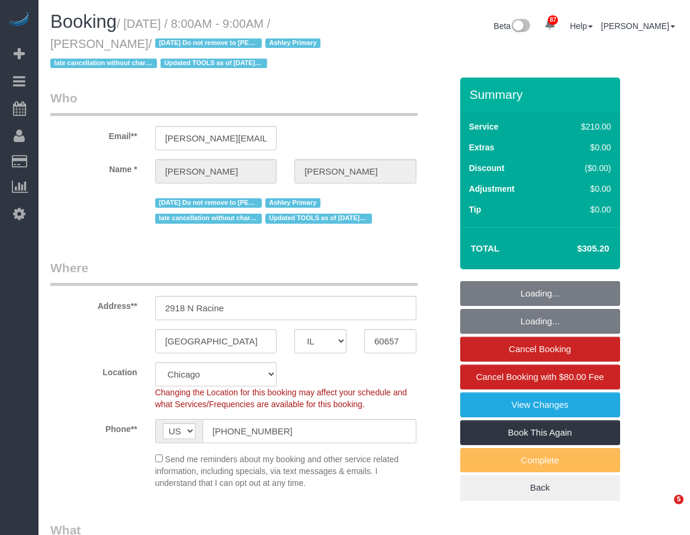
select select "IL"
select select "512"
select select "4"
select select "string:fspay-1455eeb4-d992-4c7c-a082-5b71c23a100a"
select select "number:1"
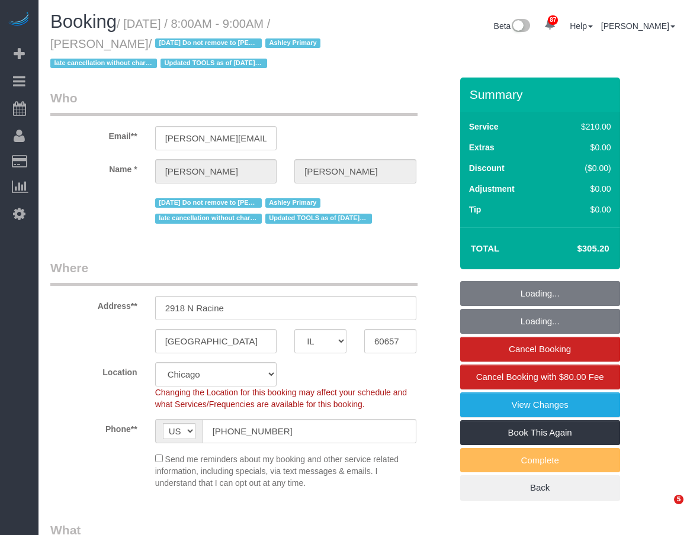
select select "number:66"
select select "number:139"
select select "number:106"
select select "object:1369"
select select "spot1"
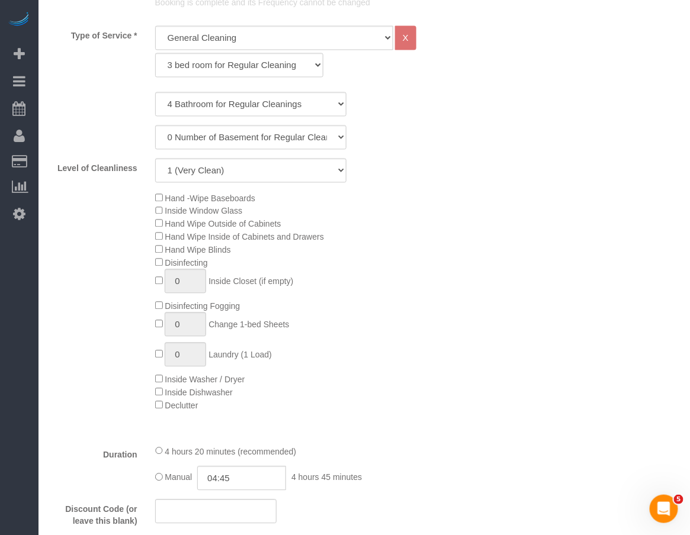
scroll to position [394, 0]
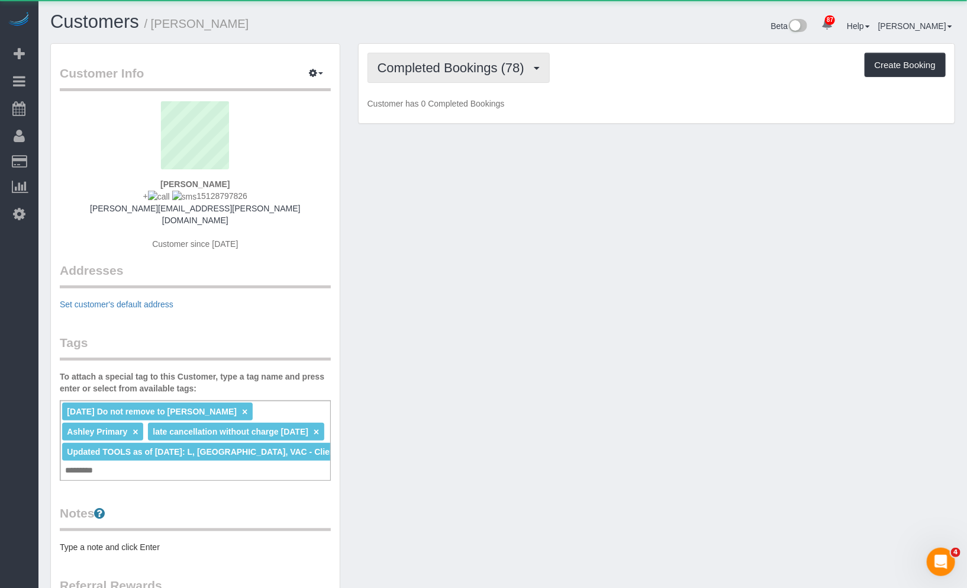
click at [438, 62] on span "Completed Bookings (78)" at bounding box center [454, 67] width 153 height 15
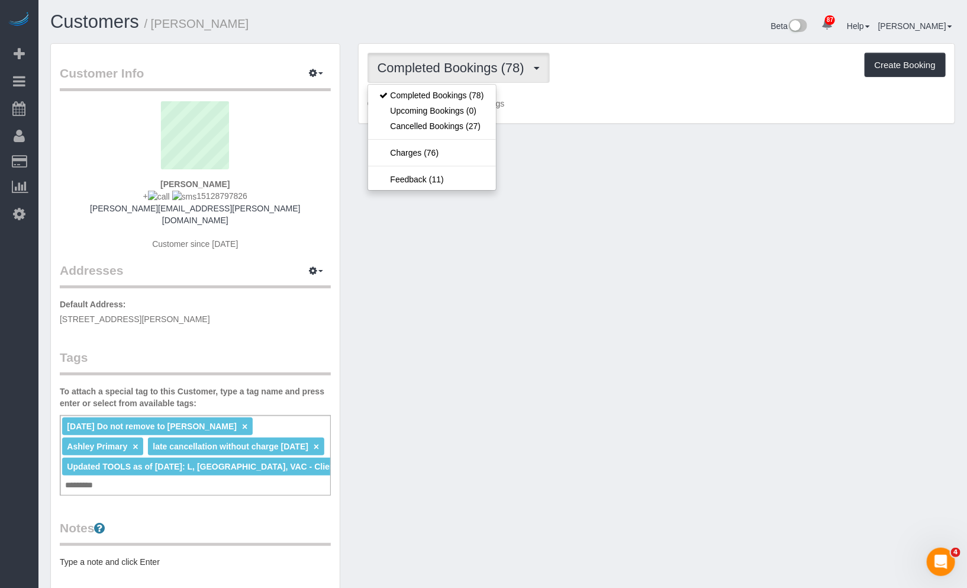
click at [472, 31] on h1 "Customers / Audrey Griffin" at bounding box center [272, 22] width 444 height 20
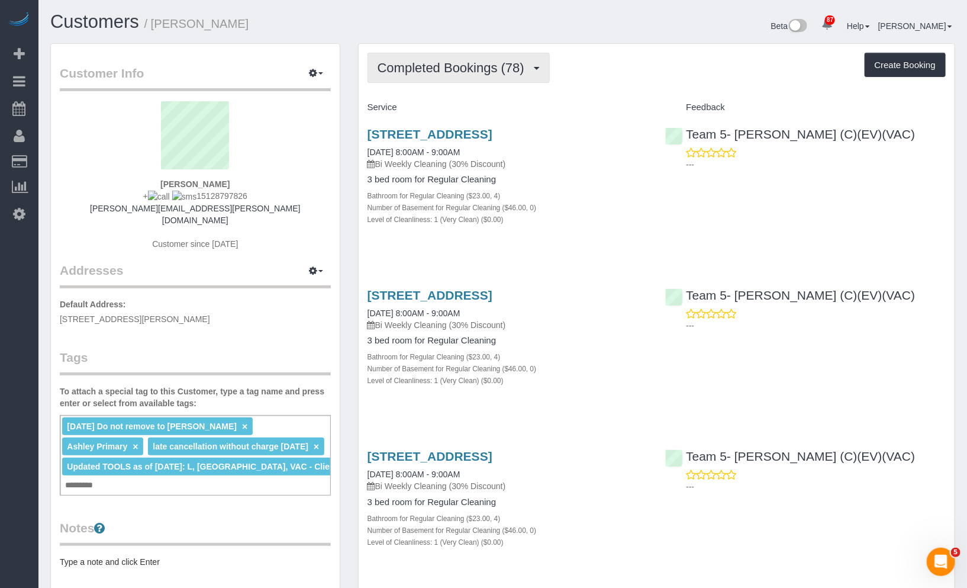
click at [458, 68] on span "Completed Bookings (78)" at bounding box center [454, 67] width 153 height 15
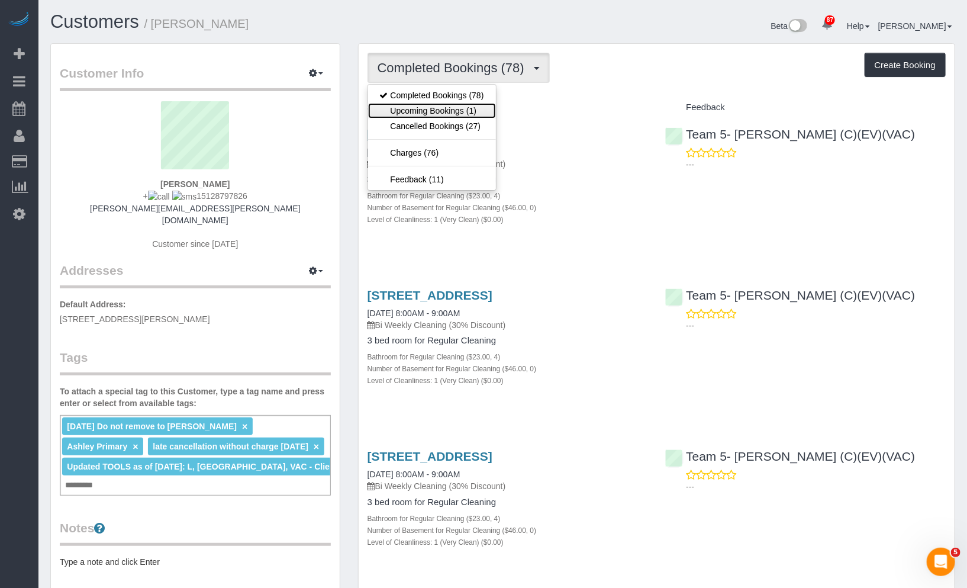
click at [461, 107] on link "Upcoming Bookings (1)" at bounding box center [432, 110] width 128 height 15
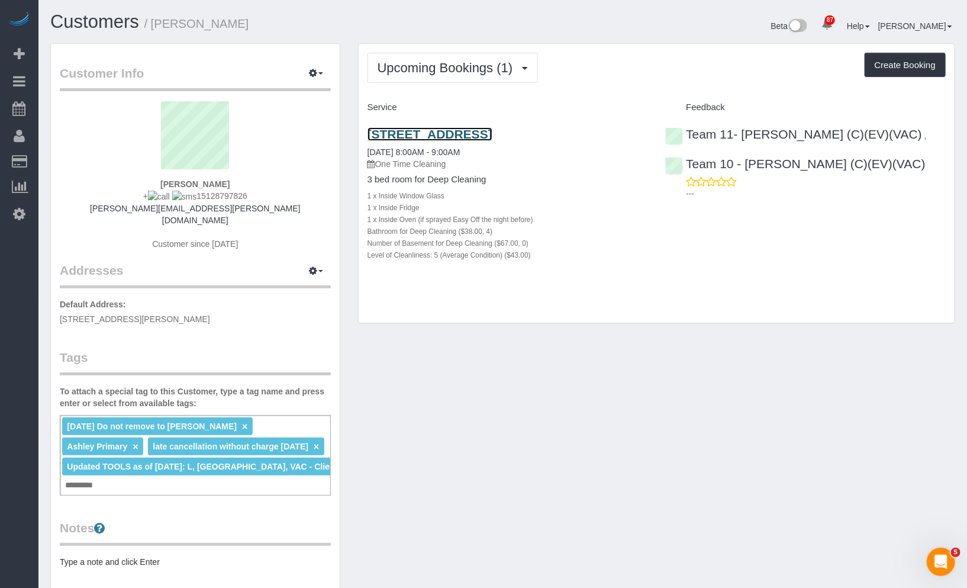
click at [484, 136] on link "2918 N Racine, Chicago, IL 60657" at bounding box center [430, 134] width 125 height 14
click at [96, 15] on link "Customers" at bounding box center [94, 21] width 89 height 21
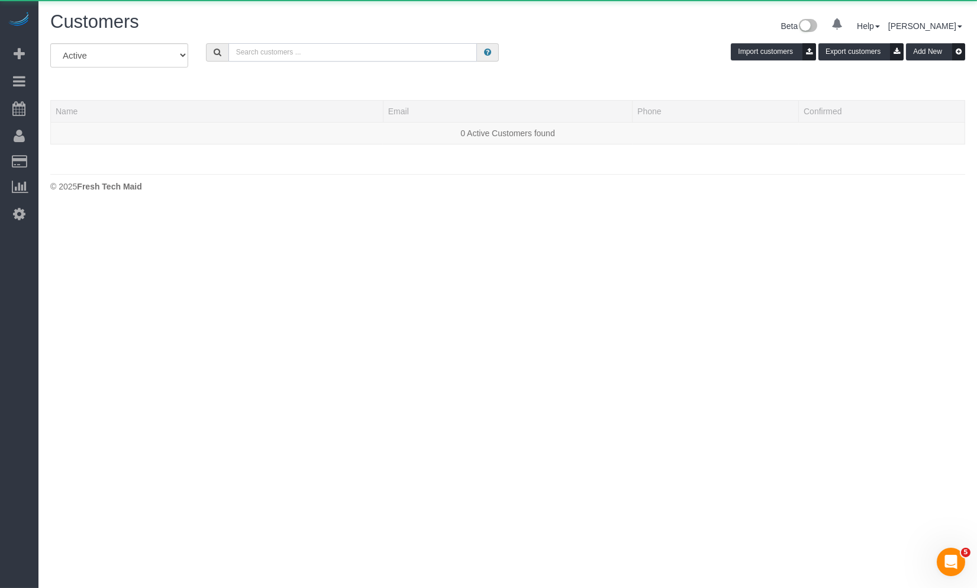
click at [404, 49] on input "text" at bounding box center [352, 52] width 249 height 18
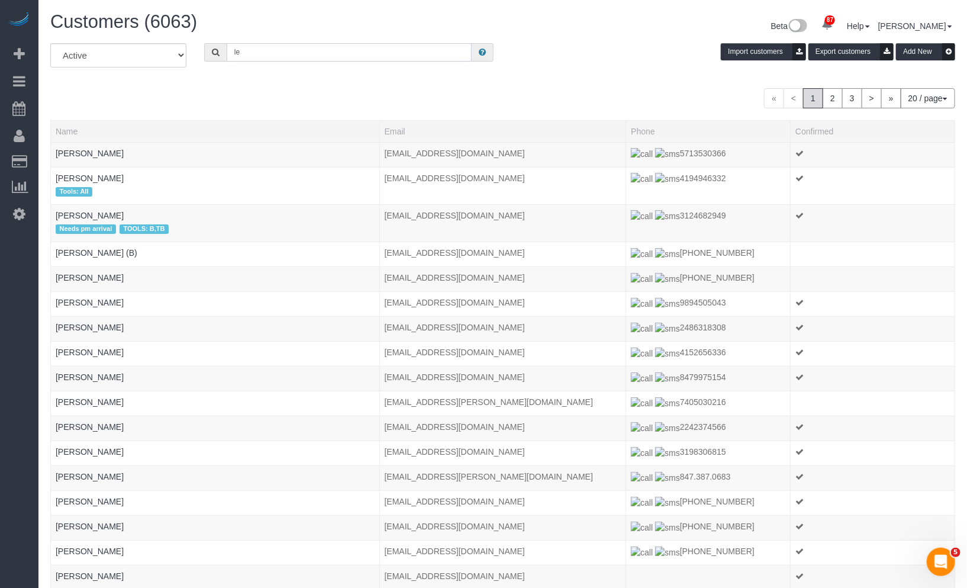
type input "l"
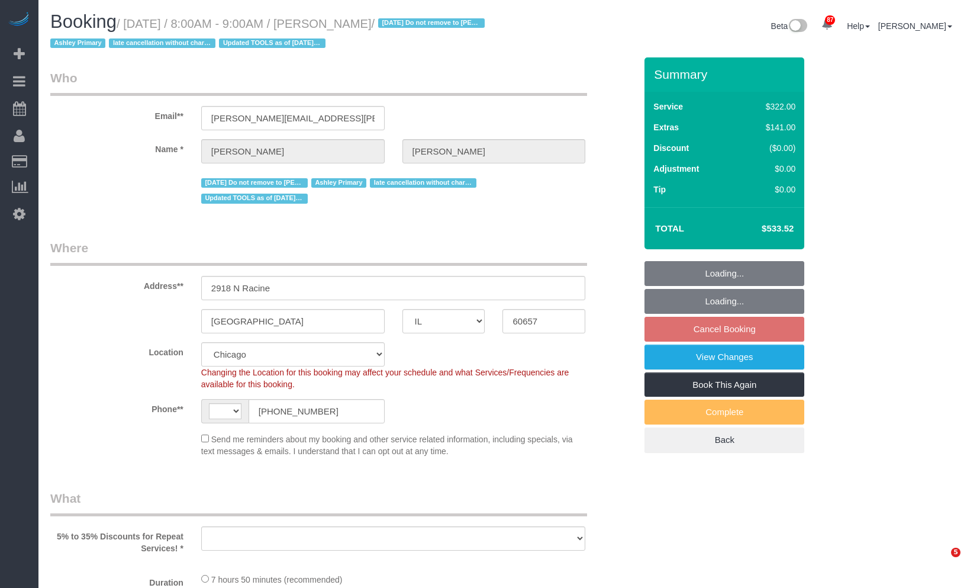
select select "IL"
select select "string:fspay-1455eeb4-d992-4c7c-a082-5b71c23a100a"
select select "string:[GEOGRAPHIC_DATA]"
select select "object:829"
select select "number:1"
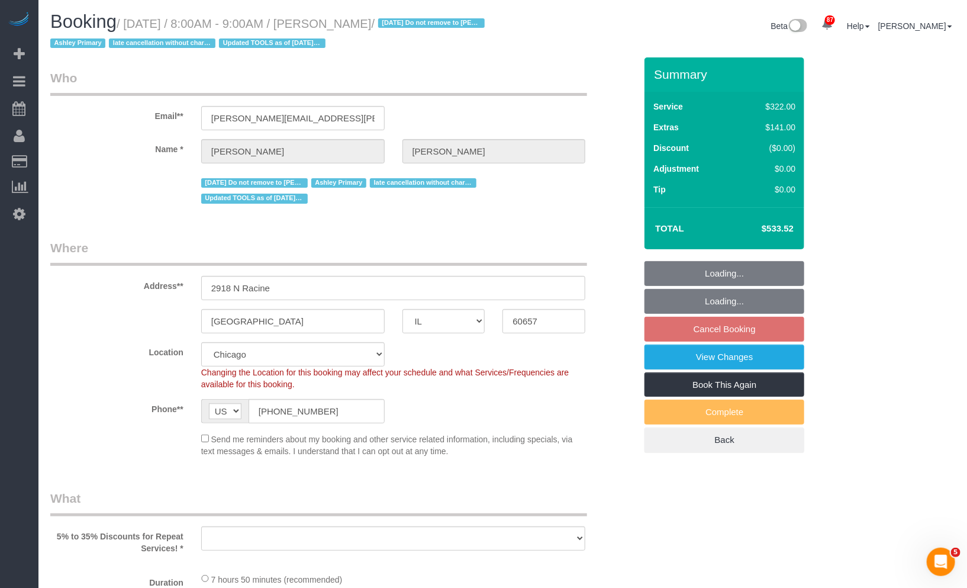
select select "number:66"
select select "number:139"
select select "number:106"
select select "object:1148"
select select "513"
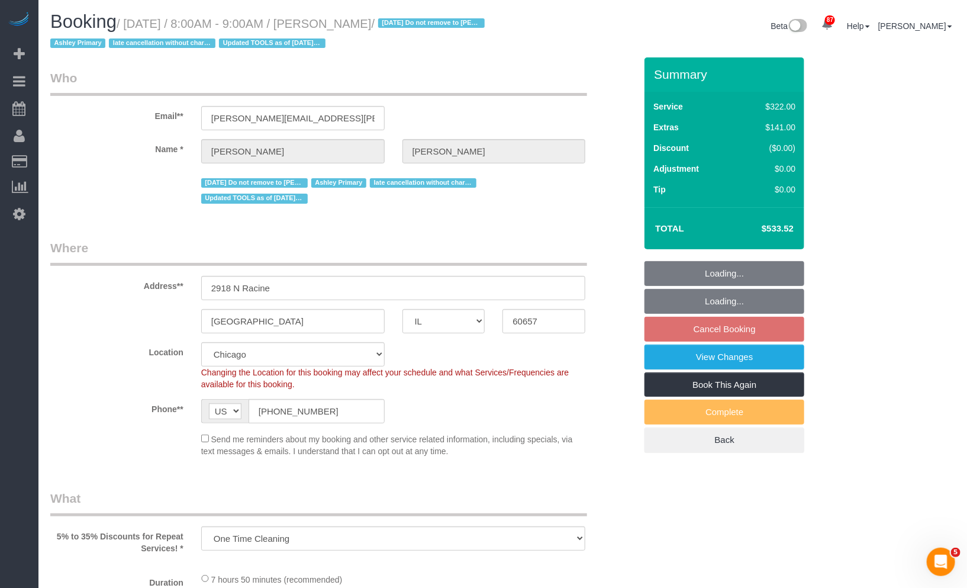
select select "4"
select select "5"
select select "spot1"
select select "4"
select select "5"
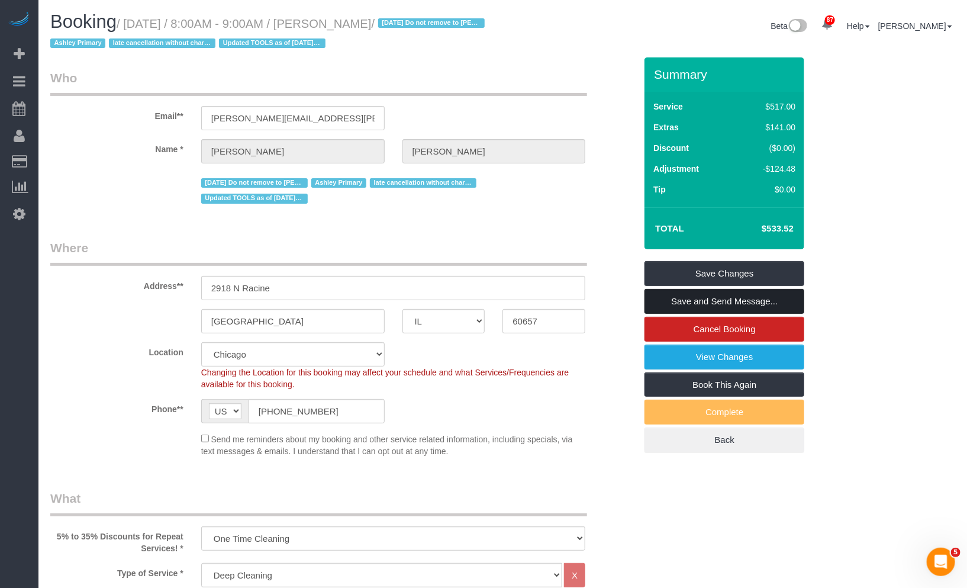
click at [732, 295] on link "Save and Send Message..." at bounding box center [725, 301] width 160 height 25
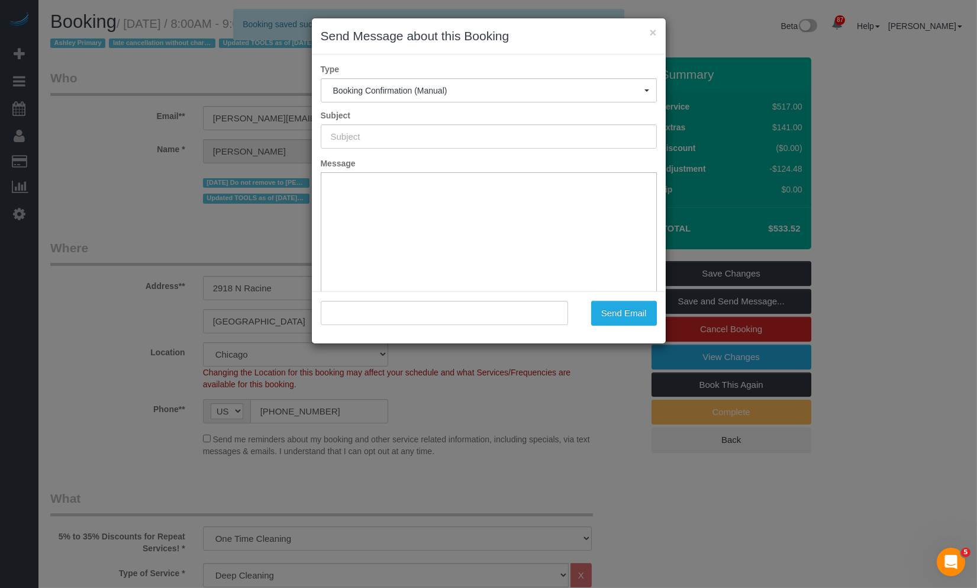
type input "Your Booking With Fresh Tech Maid, Confirmed!"
type input ""Audrey Griffin" <audrey.fogarty@gmail.com>"
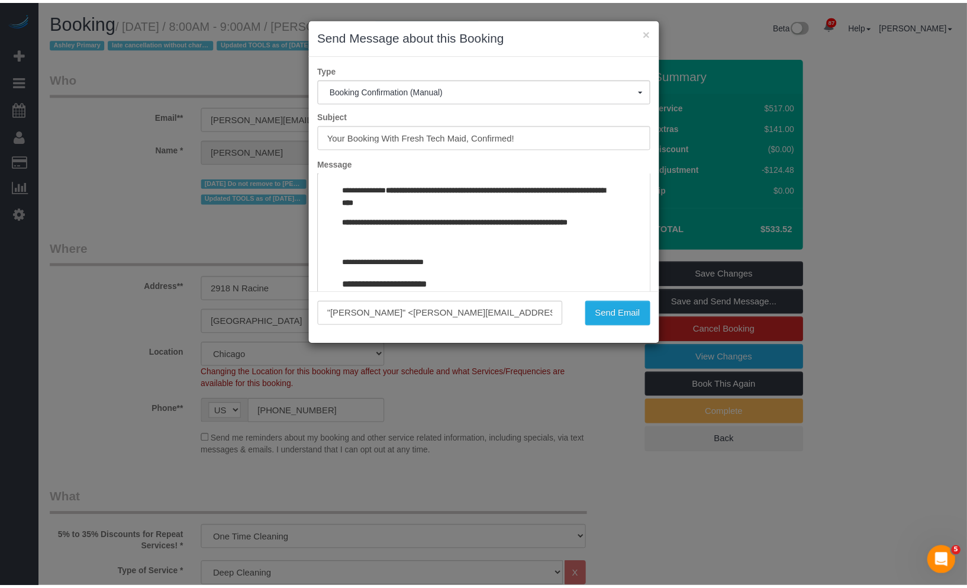
scroll to position [1445, 0]
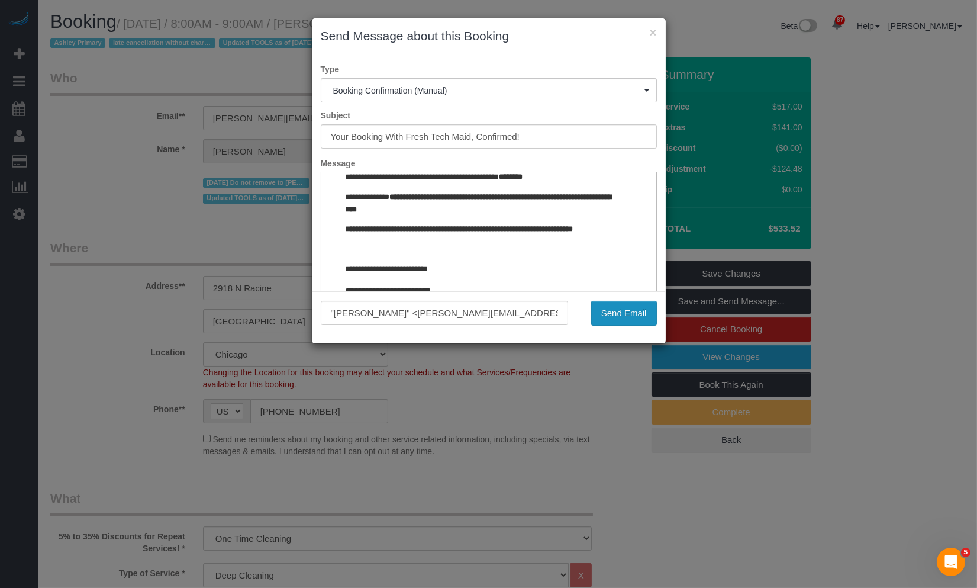
click at [619, 311] on button "Send Email" at bounding box center [624, 313] width 66 height 25
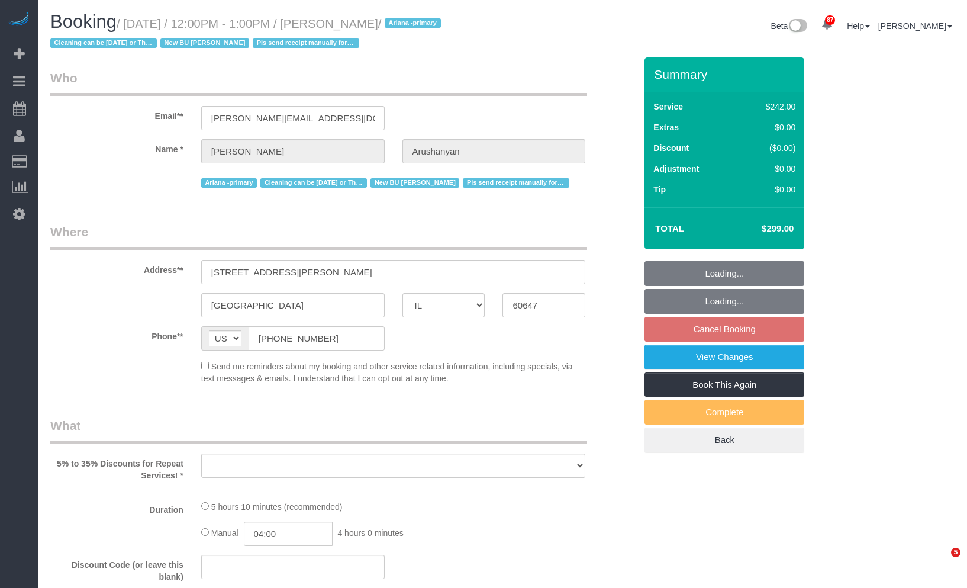
select select "IL"
select select "string:fspay-c613ac8d-bd02-4d00-acff-003807ce8702"
select select "number:1"
select select "number:58"
select select "number:139"
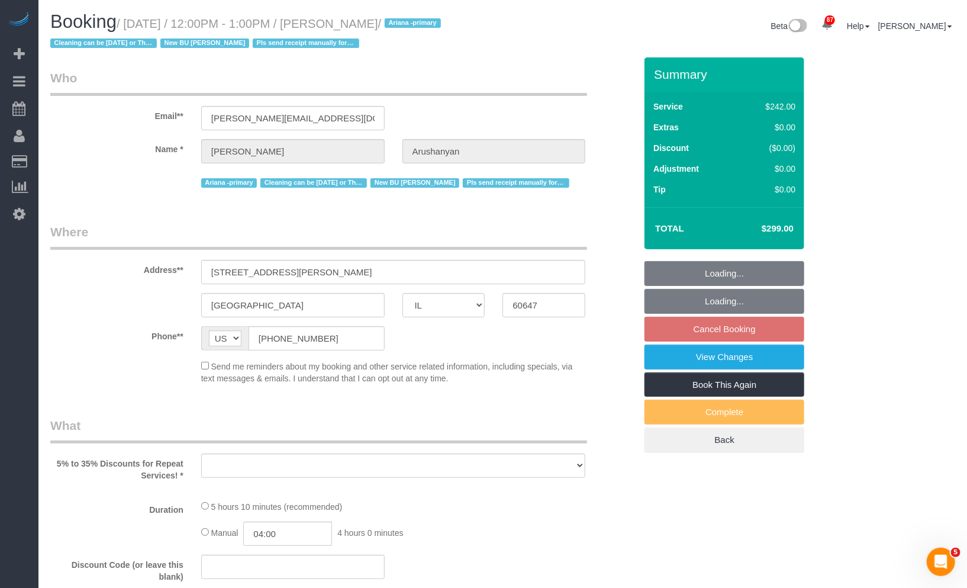
select select "number:108"
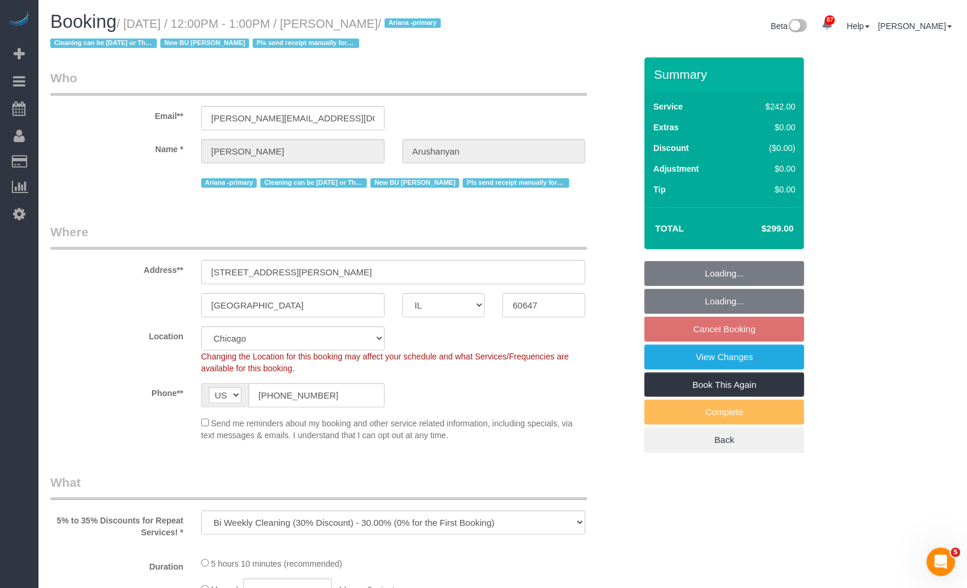
select select "object:1049"
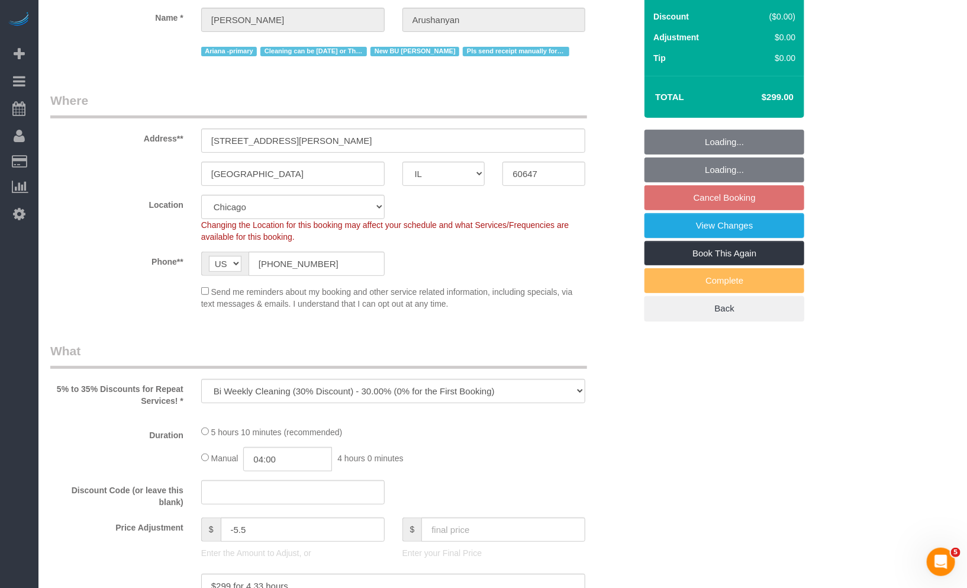
select select "512"
select select "4"
select select "1"
select select "5"
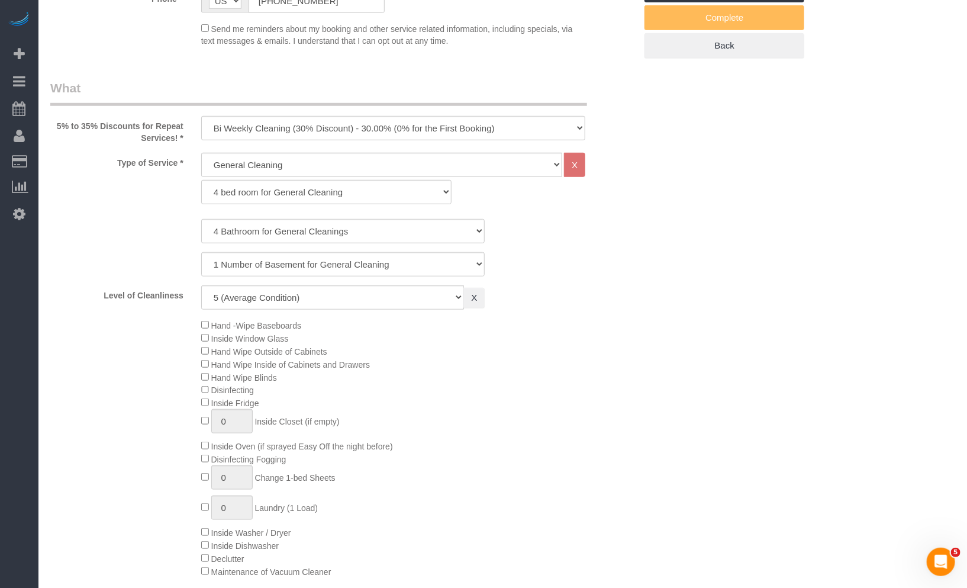
select select "object:1284"
select select "4"
select select "1"
select select "5"
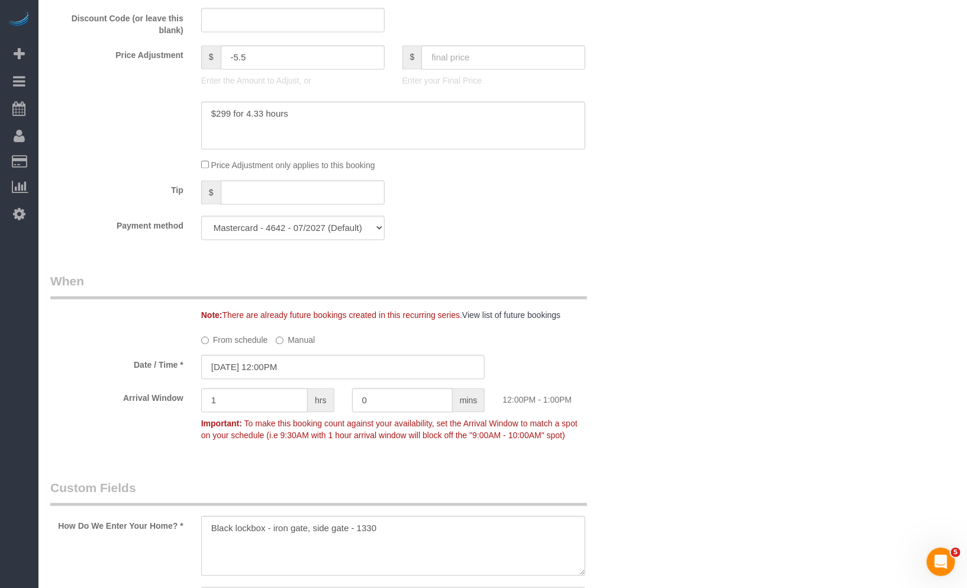
scroll to position [1118, 0]
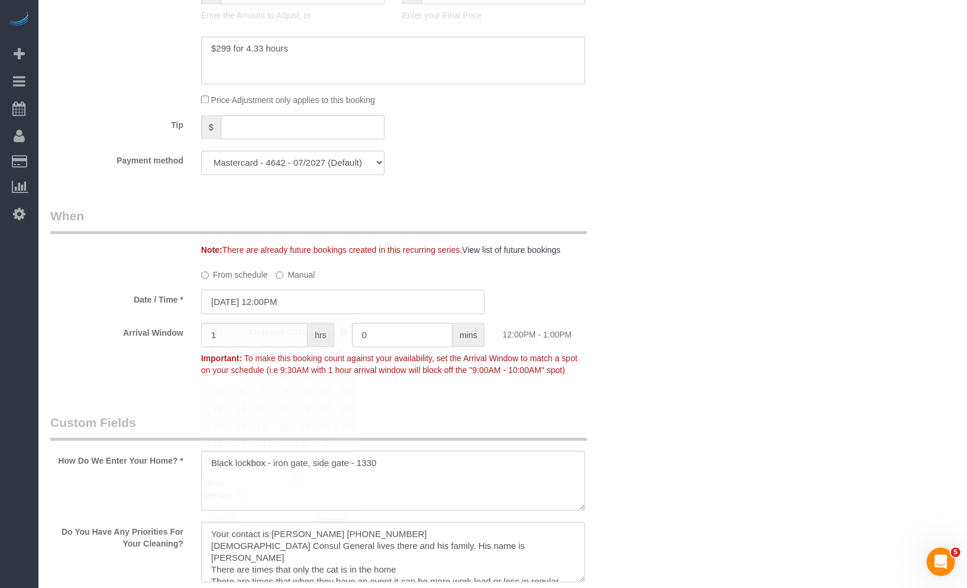
click at [315, 303] on input "[DATE] 12:00PM" at bounding box center [343, 301] width 284 height 24
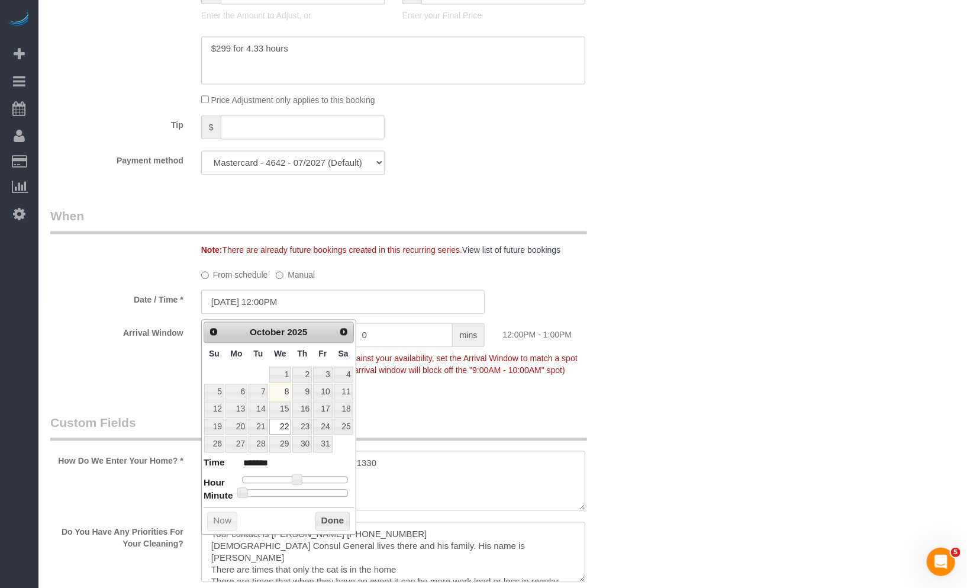
type input "[DATE] 11:00AM"
type input "*******"
type input "[DATE] 10:00AM"
type input "*******"
type input "[DATE] 9:00AM"
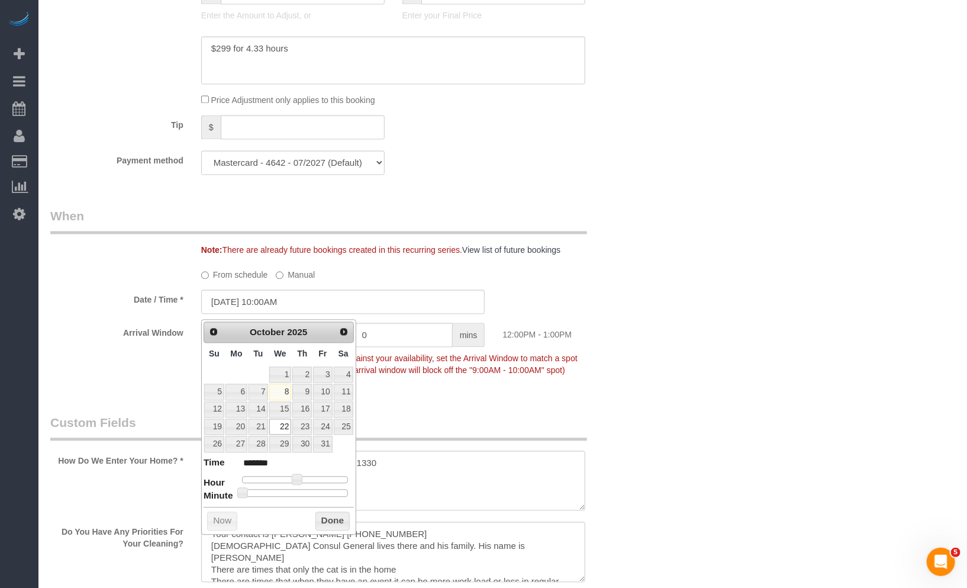
type input "******"
type input "[DATE] 8:00AM"
type input "******"
type input "[DATE] 7:00AM"
type input "******"
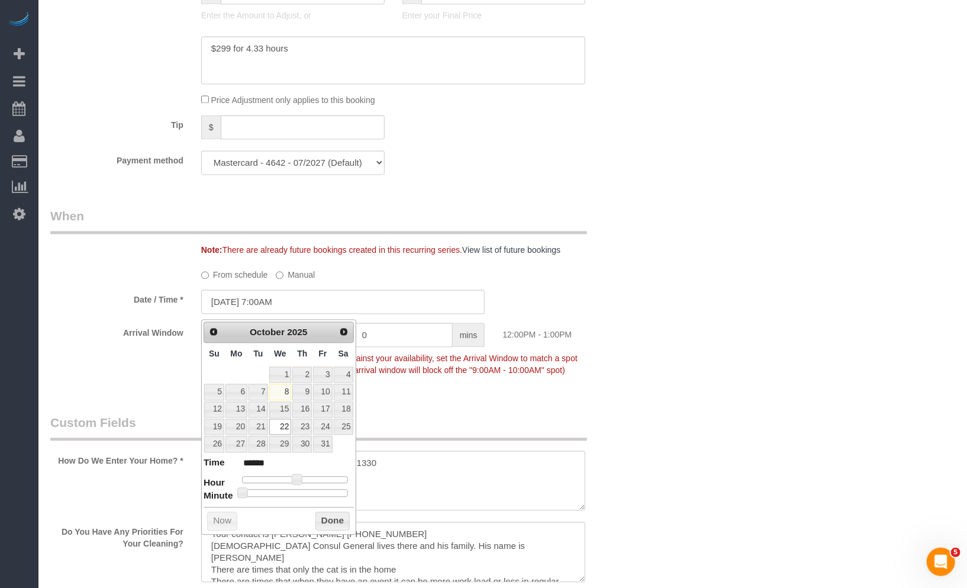
type input "[DATE] 6:00AM"
type input "******"
type input "[DATE] 7:00AM"
type input "******"
type input "[DATE] 8:00AM"
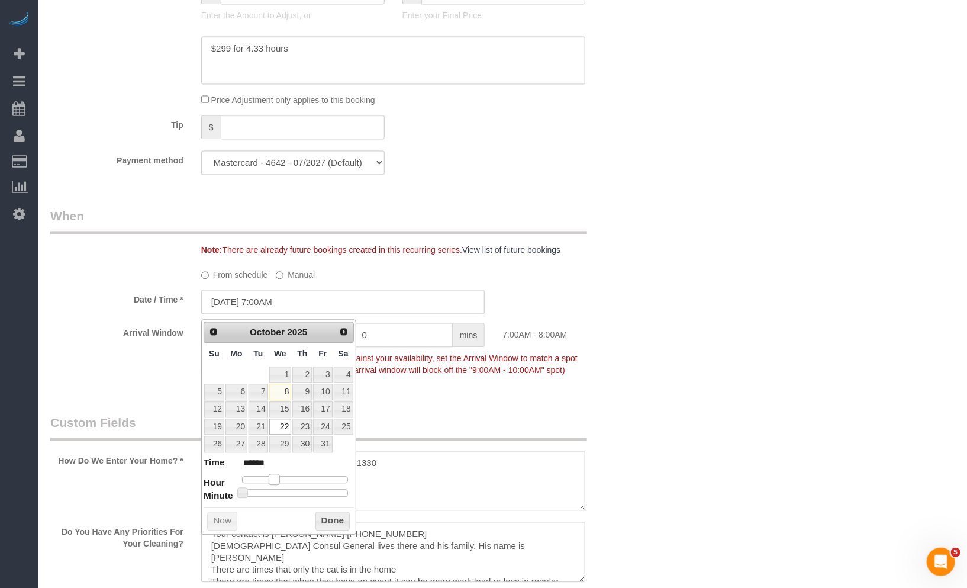
type input "******"
type input "[DATE] 9:00AM"
type input "******"
drag, startPoint x: 291, startPoint y: 479, endPoint x: 282, endPoint y: 485, distance: 10.7
click at [282, 485] on dl "Time ****** Hour Minute Second Millisecond Microsecond Time Zone ***** ***** **…" at bounding box center [279, 476] width 150 height 41
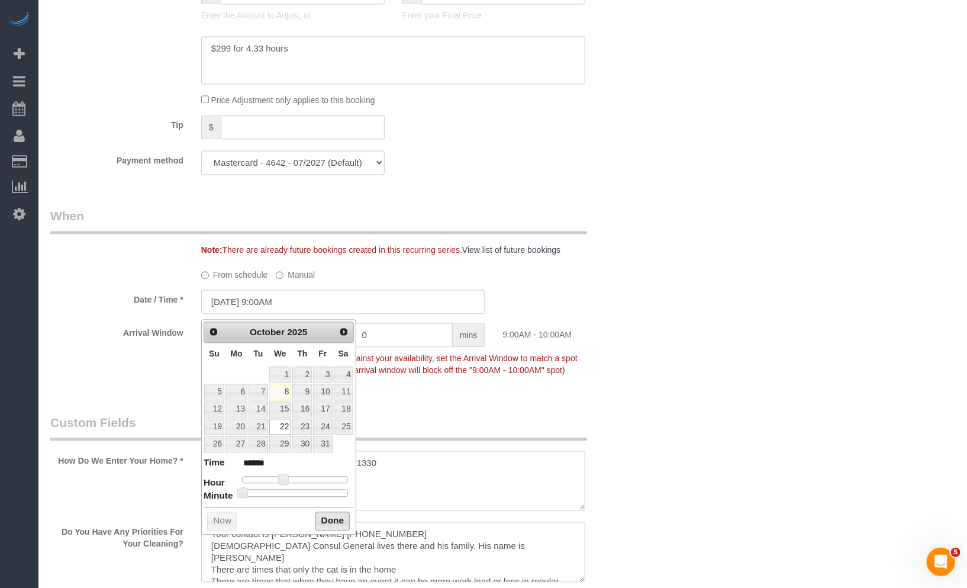
click at [327, 517] on button "Done" at bounding box center [333, 520] width 35 height 19
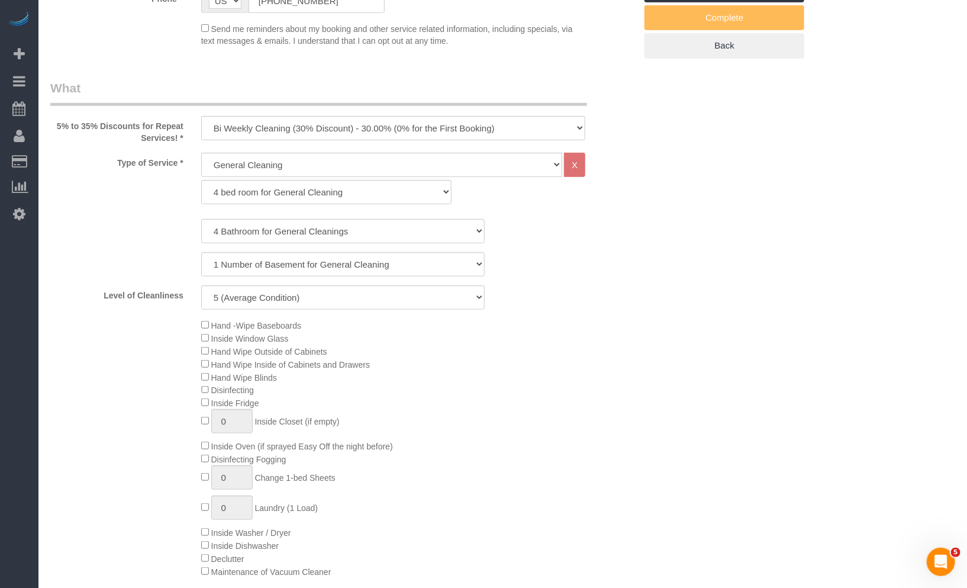
scroll to position [0, 0]
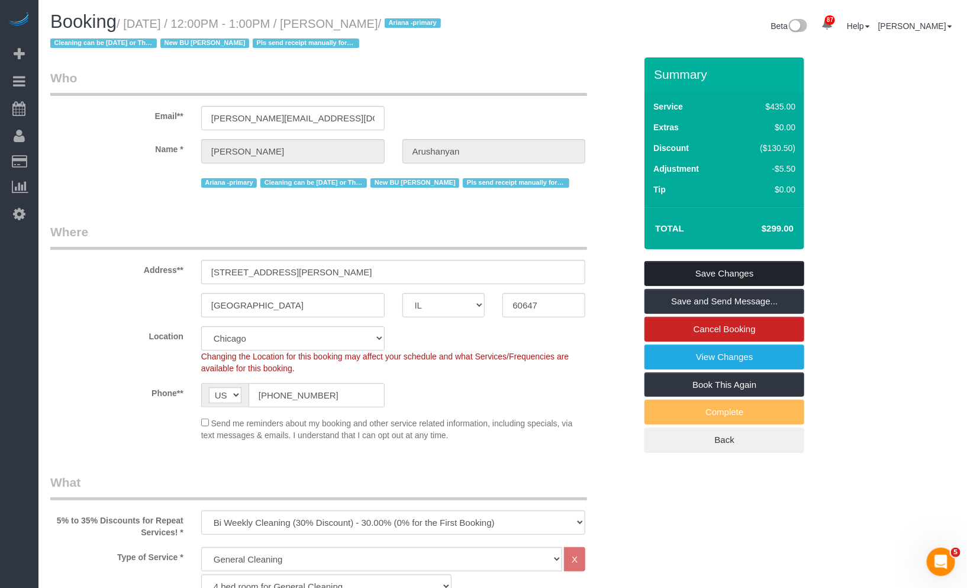
click at [749, 276] on link "Save Changes" at bounding box center [725, 273] width 160 height 25
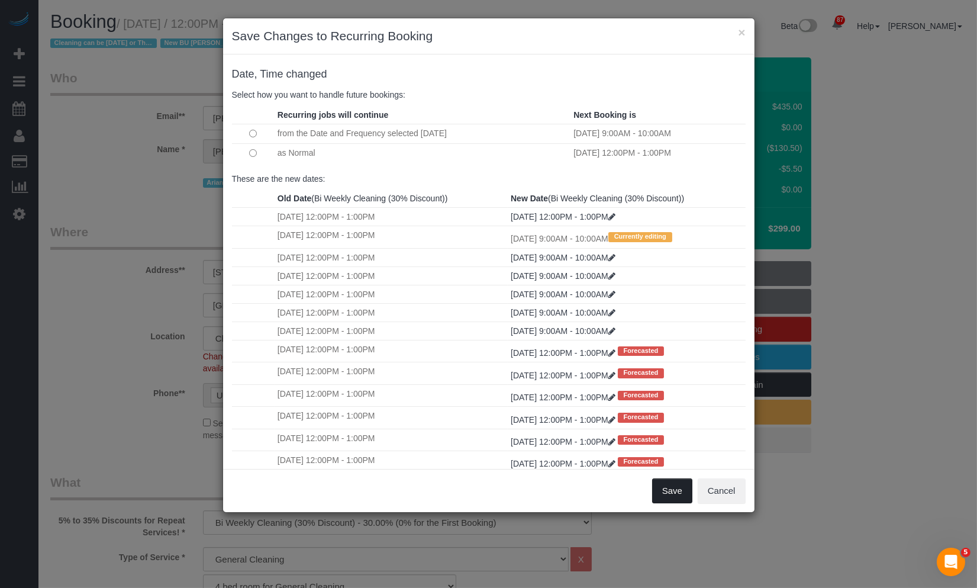
click at [675, 490] on button "Save" at bounding box center [672, 490] width 40 height 25
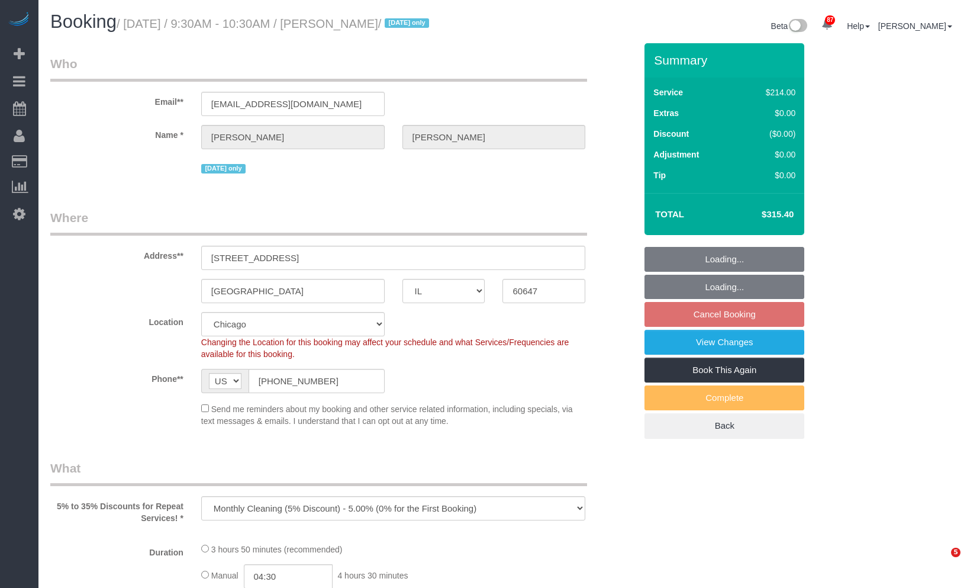
select select "IL"
select select "number:1"
select select "number:58"
select select "number:139"
select select "number:106"
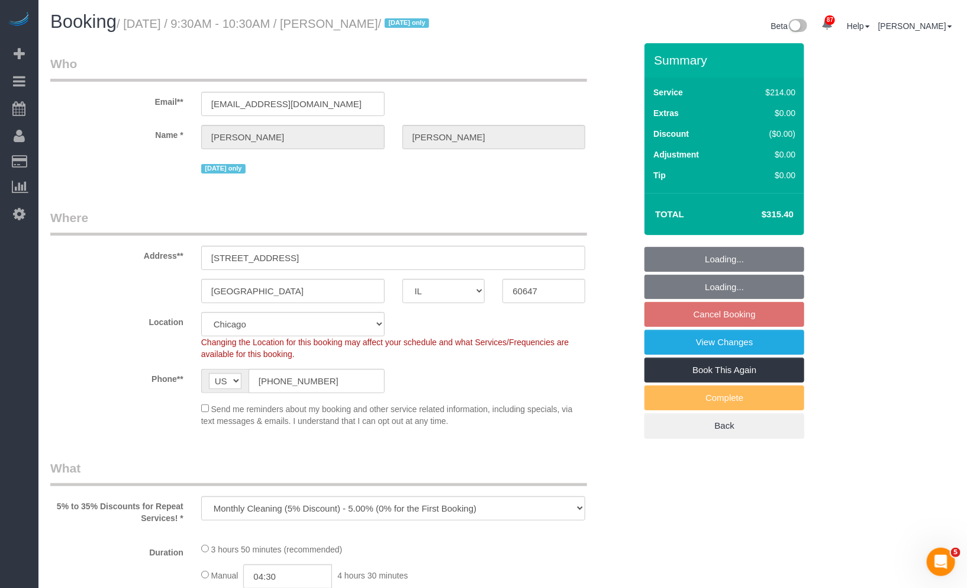
select select "object:1187"
select select "512"
select select "3"
select select "5"
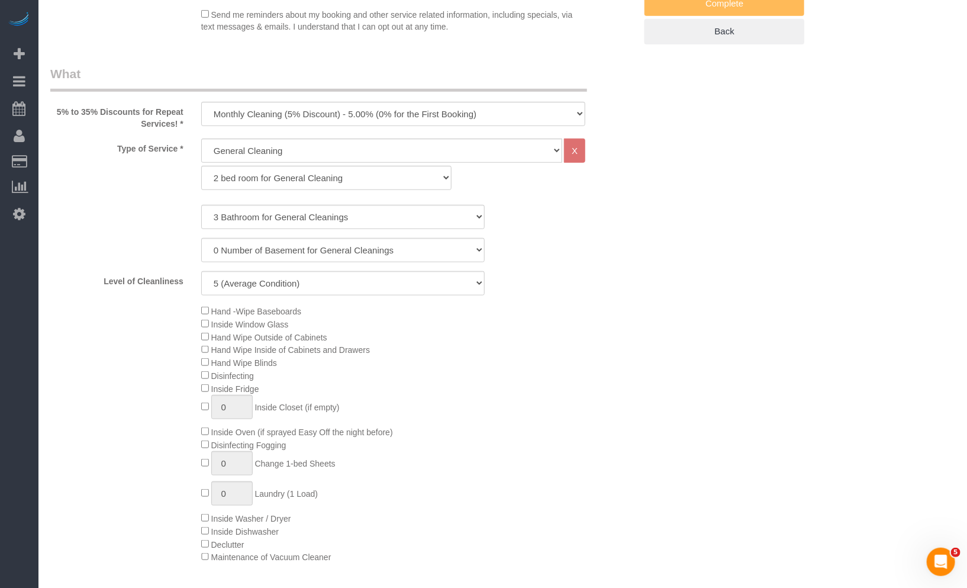
select select "3"
select select "5"
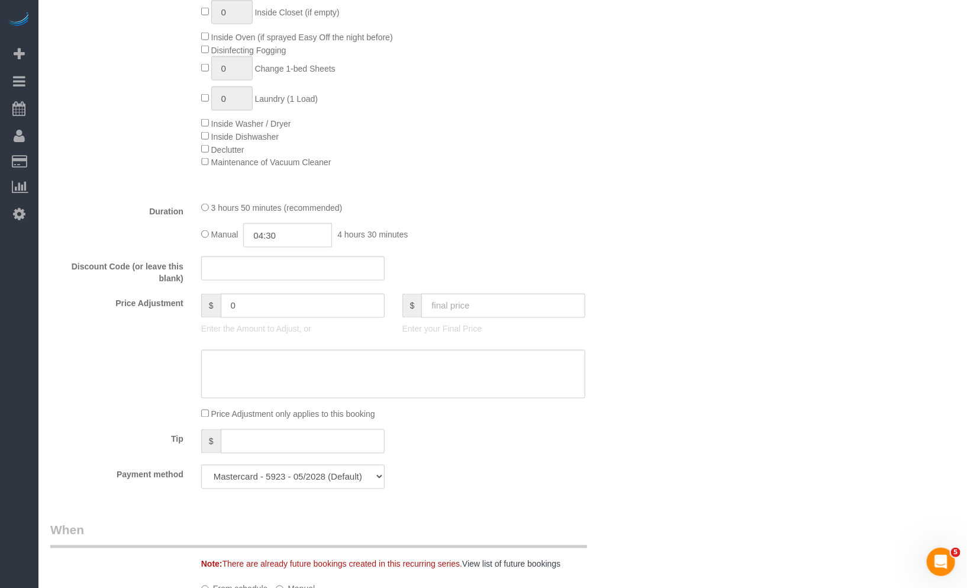
scroll to position [986, 0]
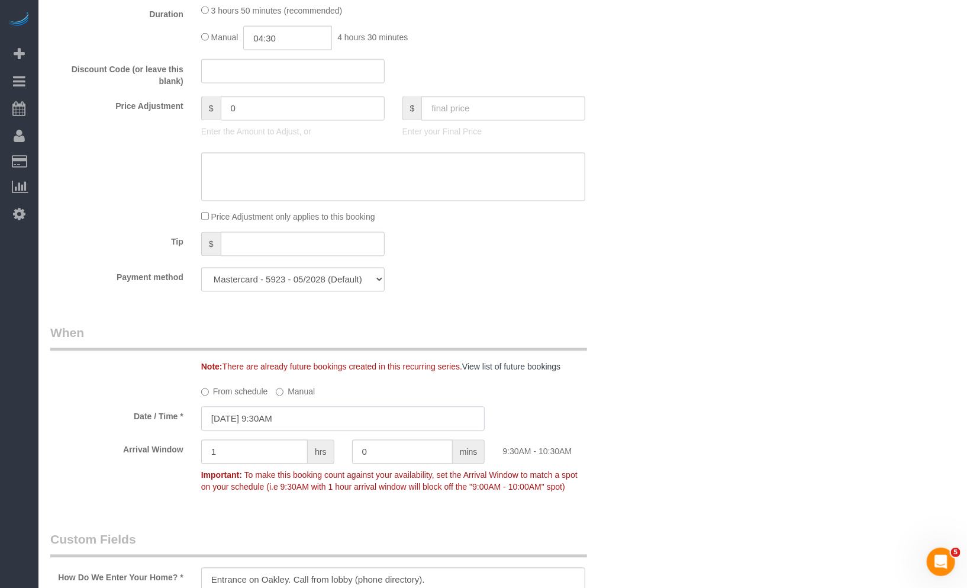
click at [315, 421] on input "[DATE] 9:30AM" at bounding box center [343, 419] width 284 height 24
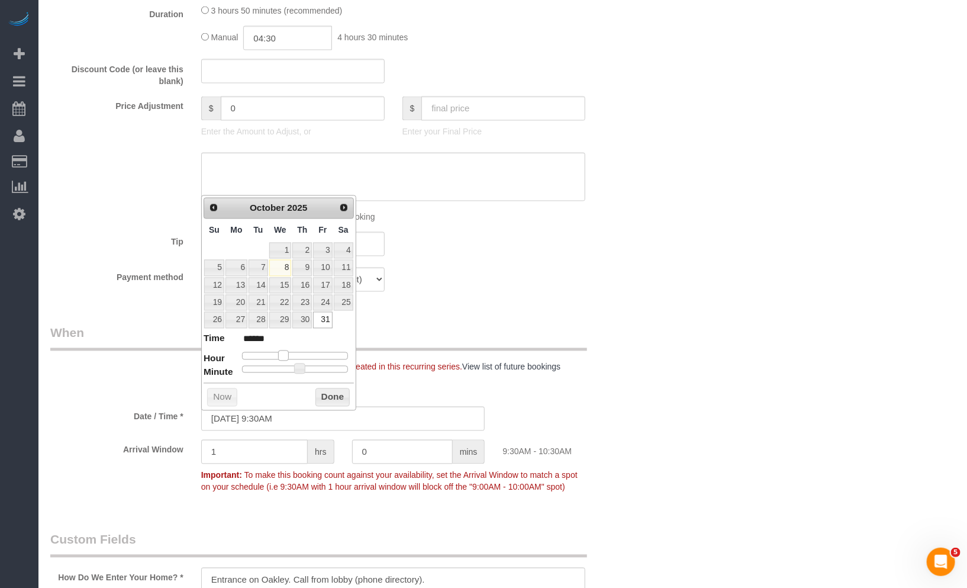
type input "[DATE] 8:30AM"
type input "******"
click at [281, 356] on span at bounding box center [278, 355] width 11 height 11
click at [333, 400] on button "Done" at bounding box center [333, 397] width 35 height 19
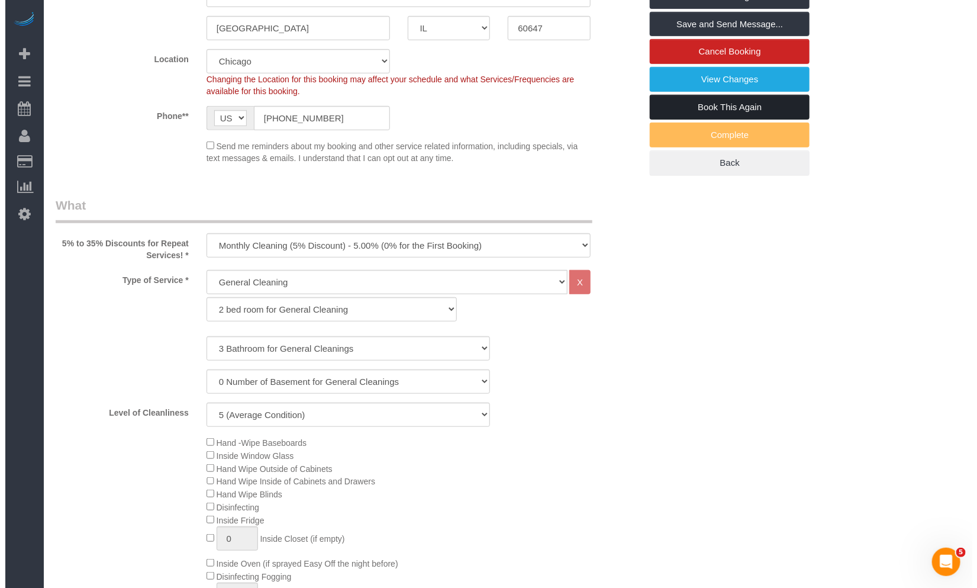
scroll to position [0, 0]
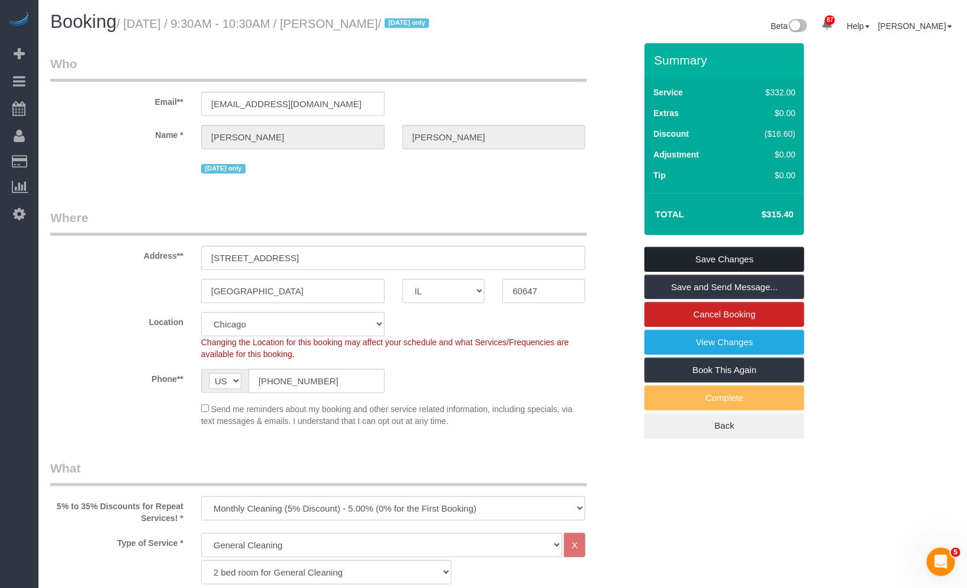
click at [736, 258] on link "Save Changes" at bounding box center [725, 259] width 160 height 25
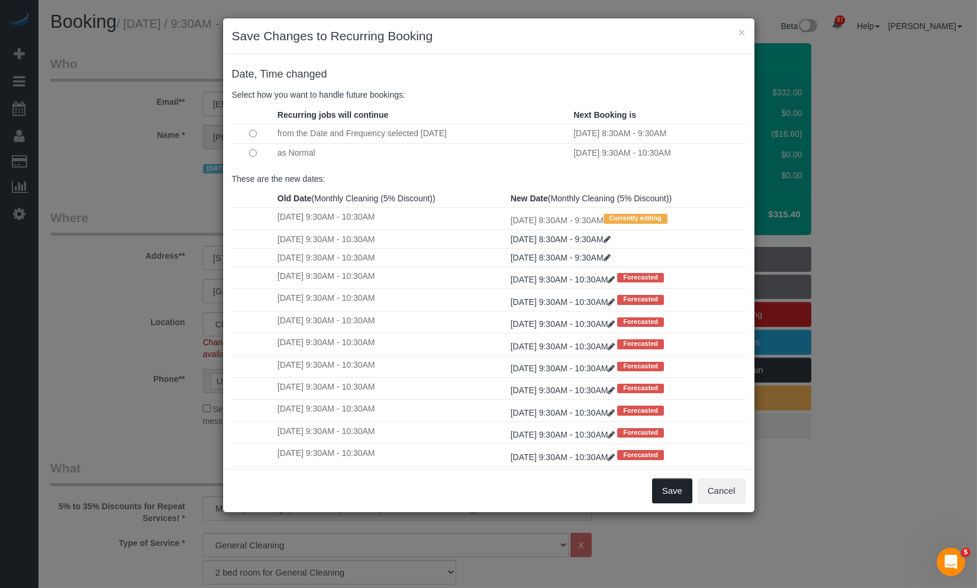
click at [675, 488] on button "Save" at bounding box center [672, 490] width 40 height 25
